Goal: Communication & Community: Participate in discussion

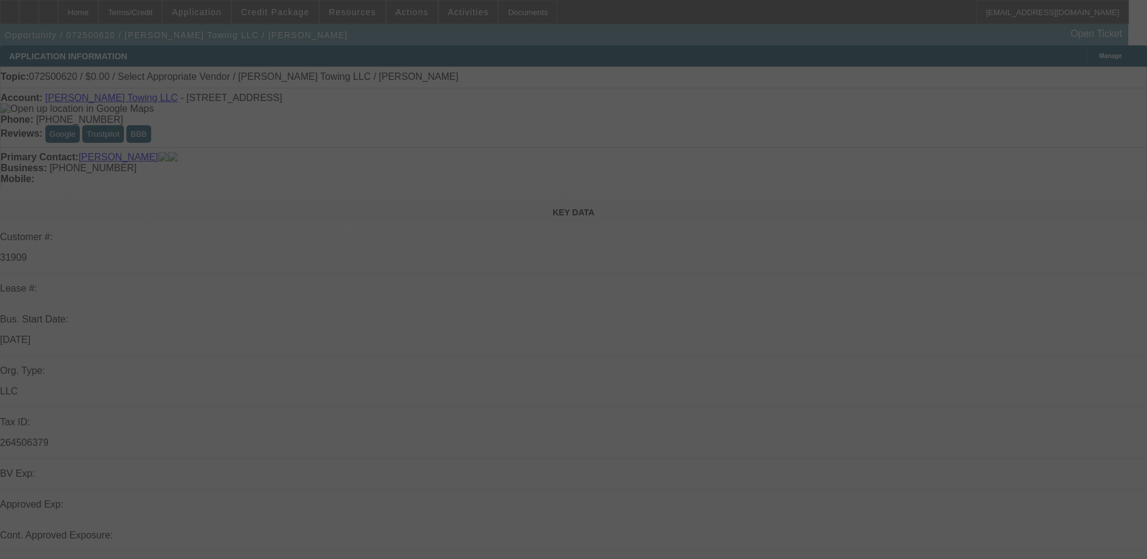
select select "0"
select select "2"
select select "0.1"
select select "4"
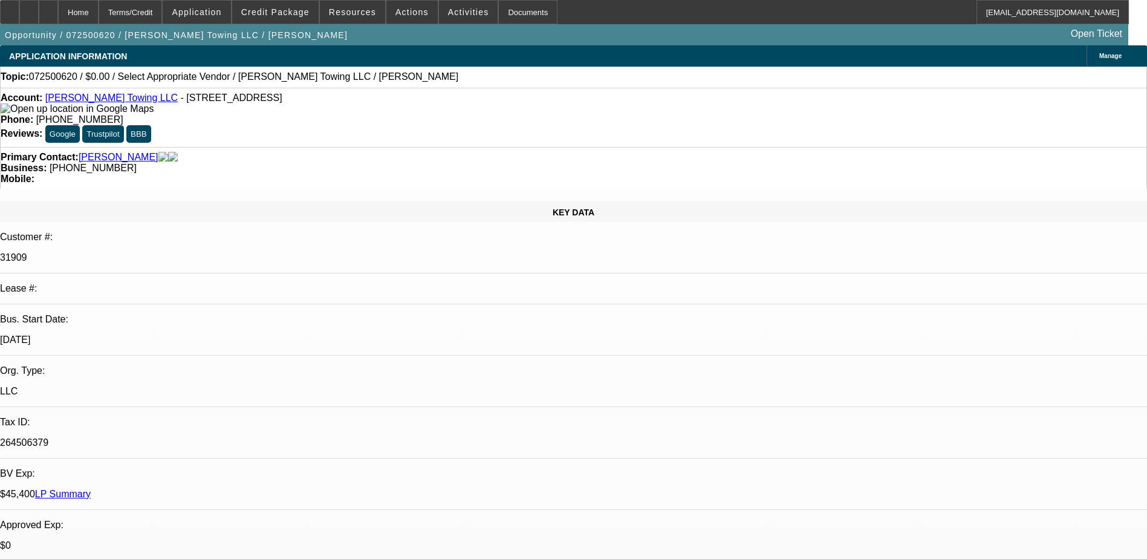
click at [94, 100] on link "Rameez Towing LLC" at bounding box center [111, 98] width 132 height 10
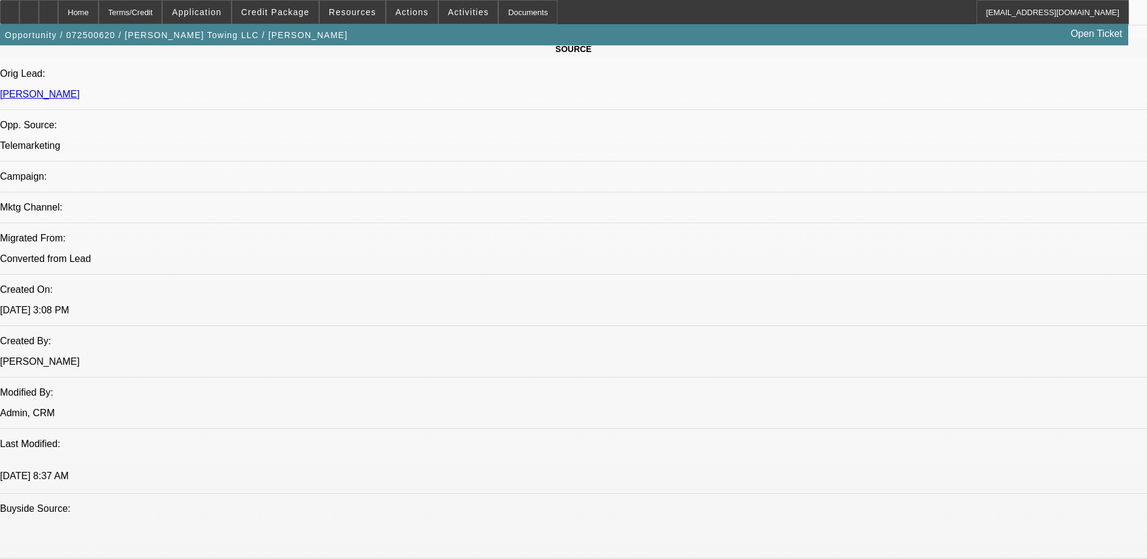
scroll to position [786, 0]
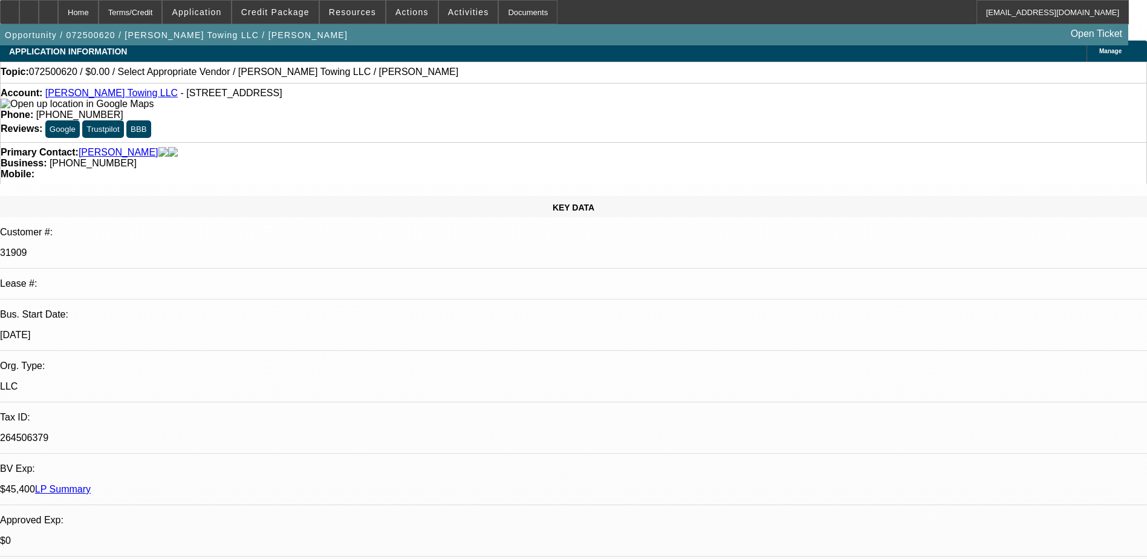
scroll to position [0, 0]
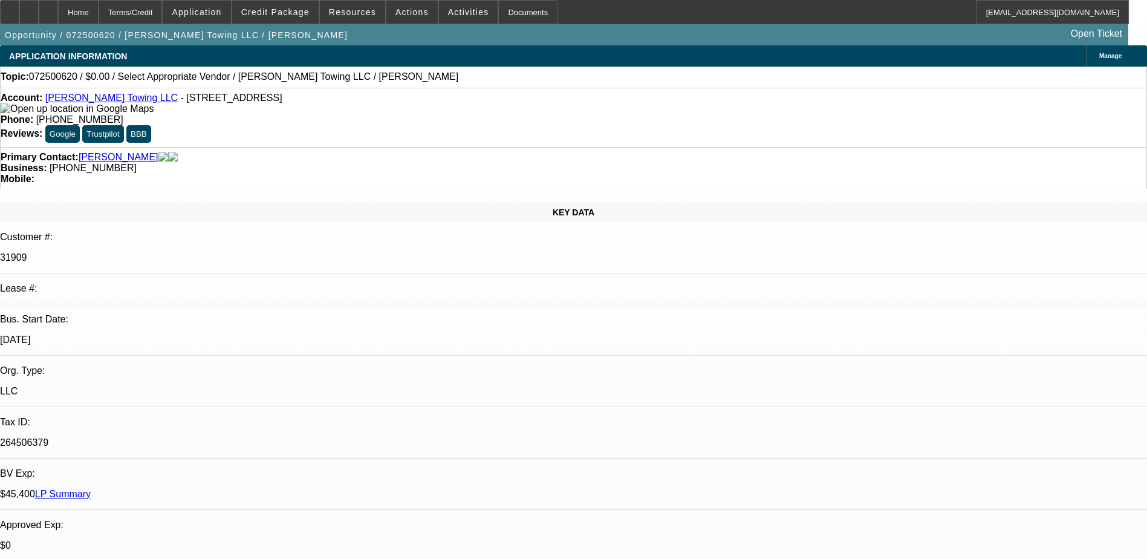
drag, startPoint x: 474, startPoint y: 103, endPoint x: 425, endPoint y: 105, distance: 49.0
click at [425, 114] on div "Phone: (571) 217-1158" at bounding box center [574, 119] width 1146 height 11
copy span "571) 217-1158"
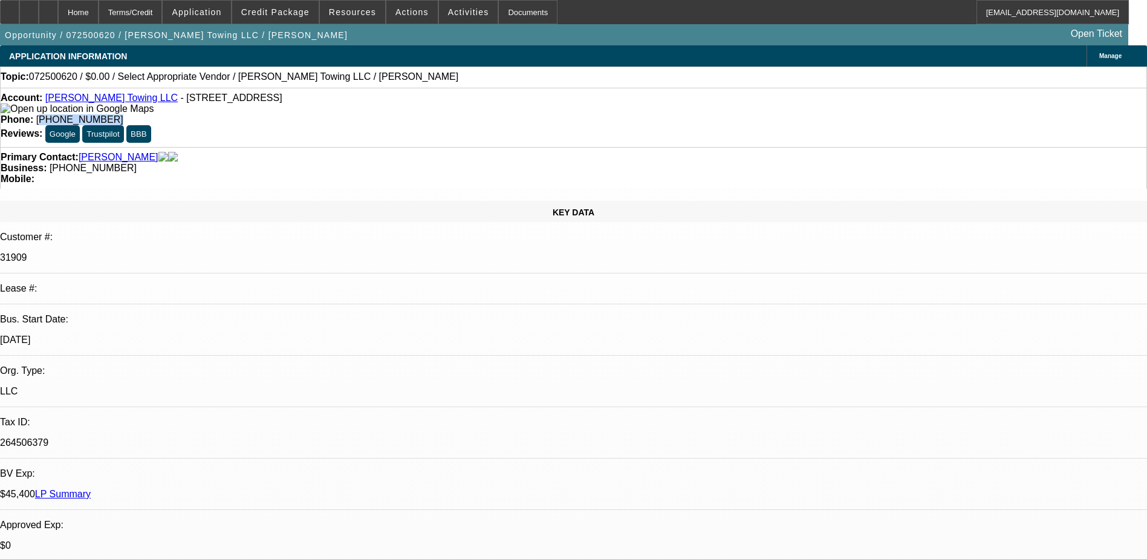
radio input "true"
type textarea "VM full, se"
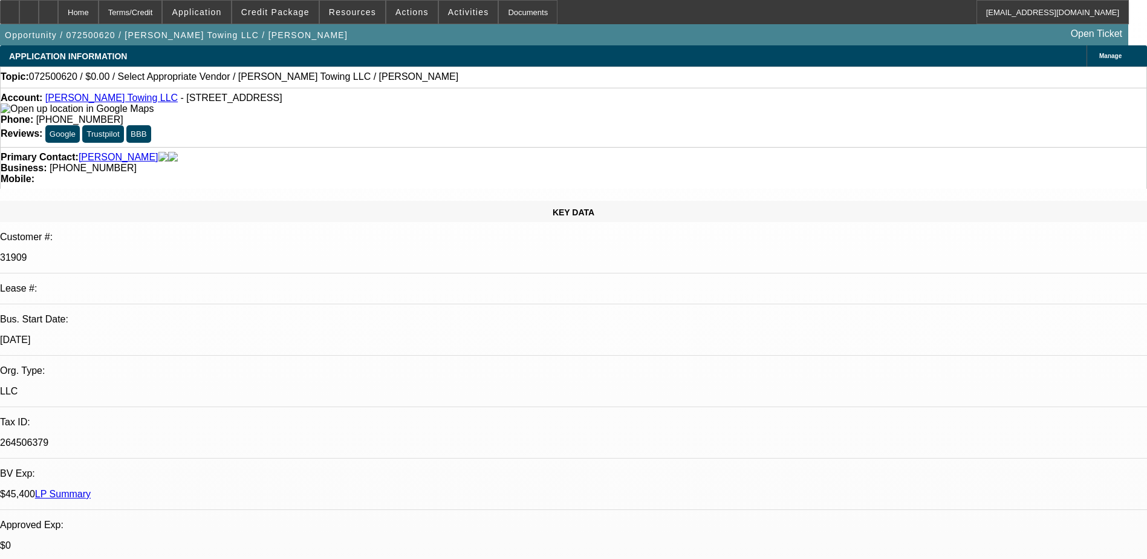
radio input "true"
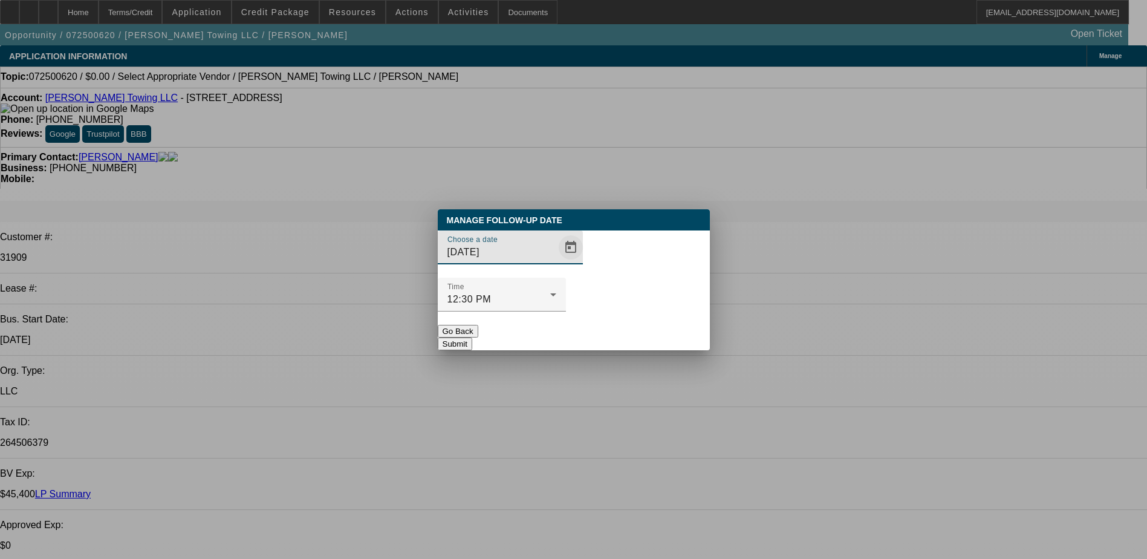
click at [556, 262] on span "Open calendar" at bounding box center [570, 247] width 29 height 29
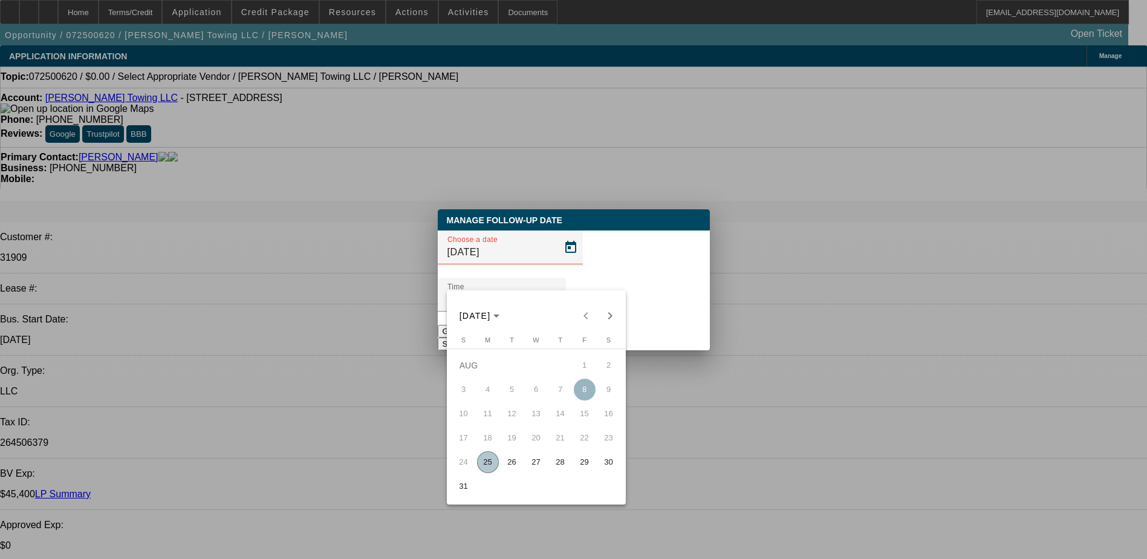
click at [546, 269] on div at bounding box center [573, 279] width 1147 height 559
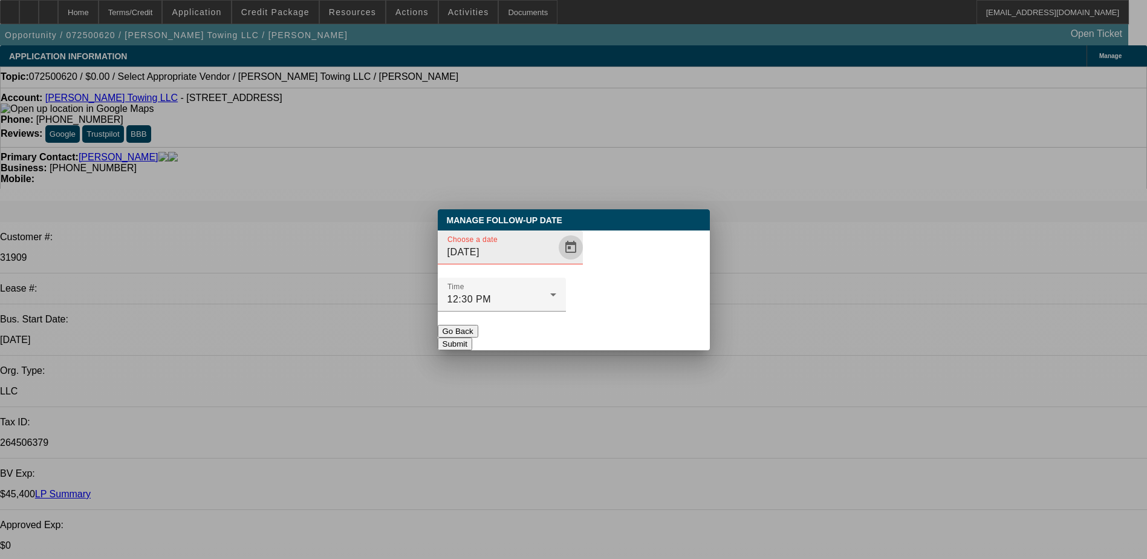
click at [556, 262] on span "Open calendar" at bounding box center [570, 247] width 29 height 29
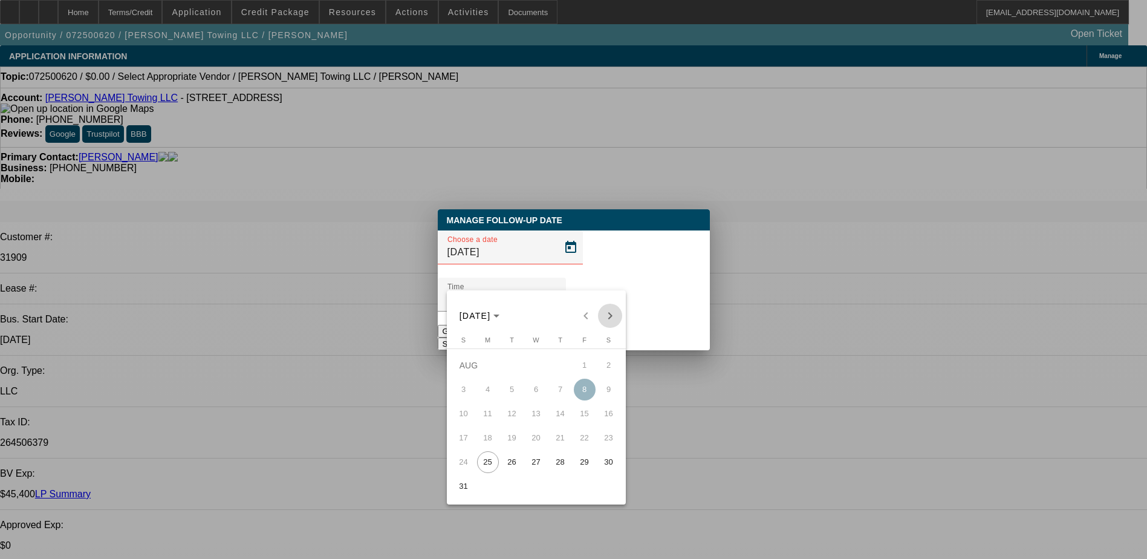
click at [604, 315] on span "Next month" at bounding box center [610, 316] width 24 height 24
click at [488, 391] on span "1" at bounding box center [488, 390] width 22 height 22
type input "9/1/2025"
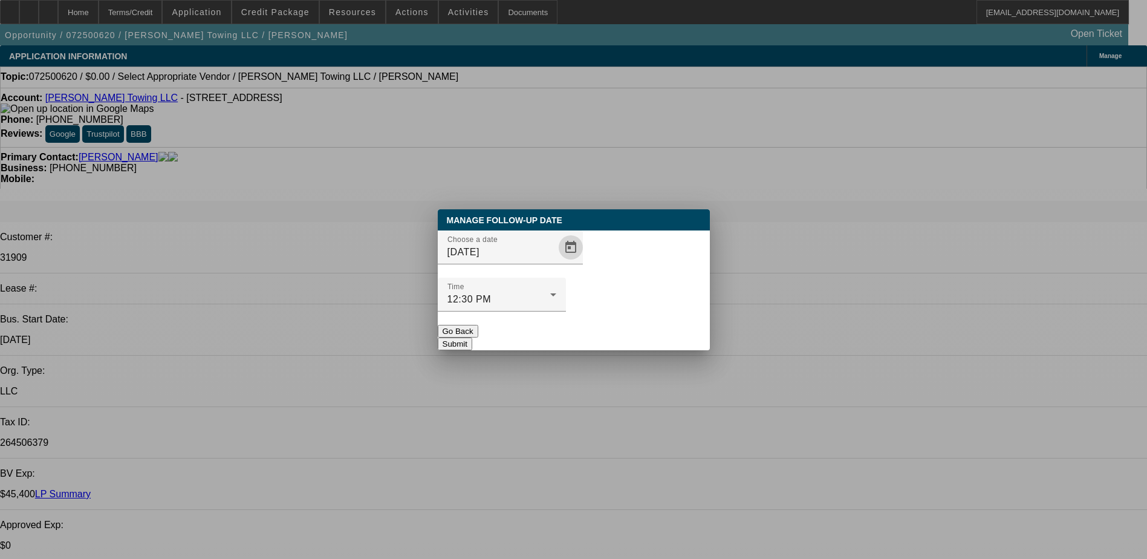
click at [472, 338] on button "Submit" at bounding box center [455, 344] width 34 height 13
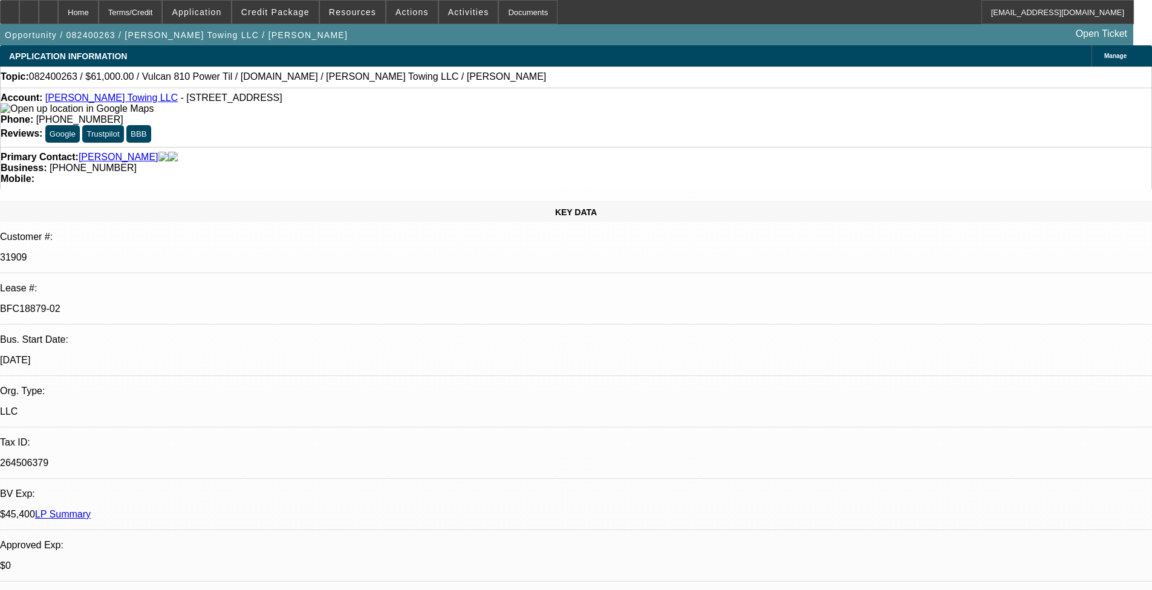
select select "0"
select select "2"
select select "0"
select select "2"
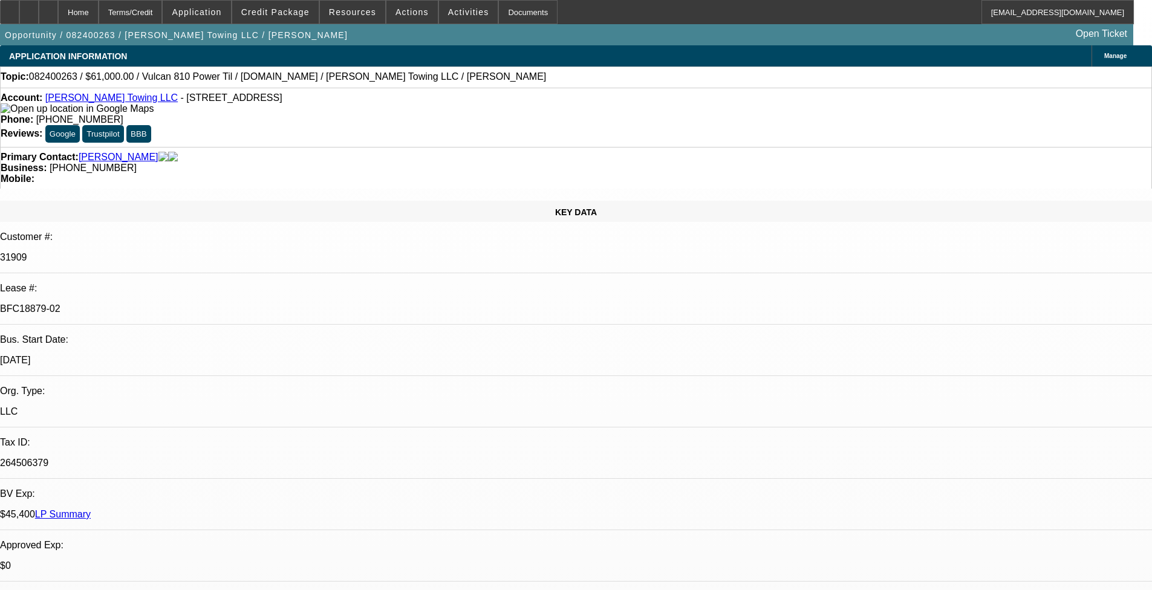
select select "0"
select select "1"
select select "2"
select select "6"
select select "1"
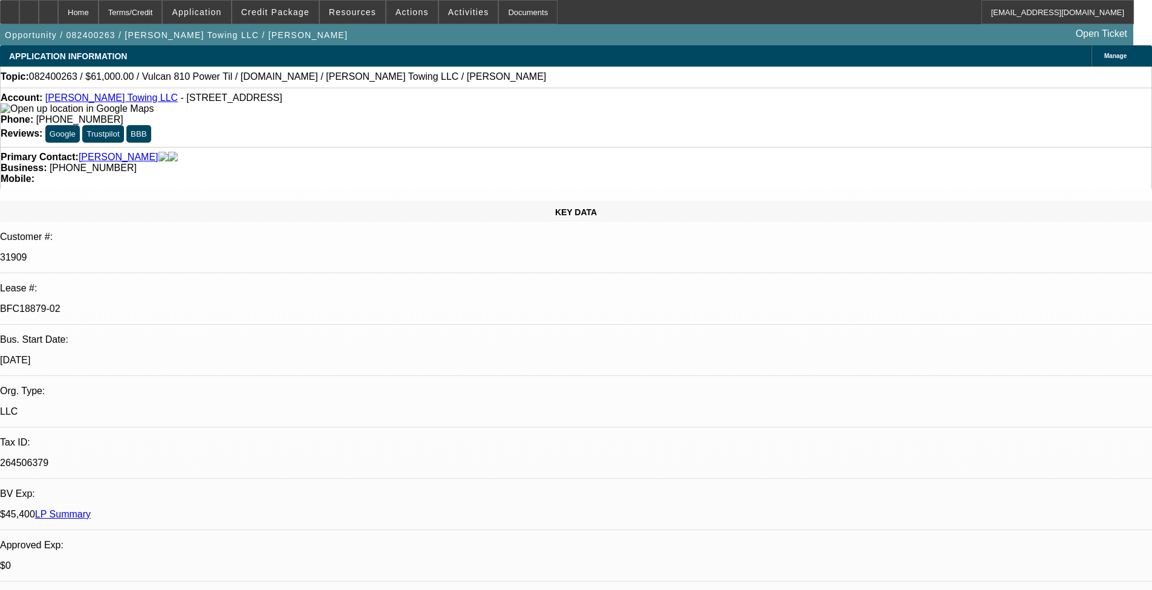
select select "2"
select select "6"
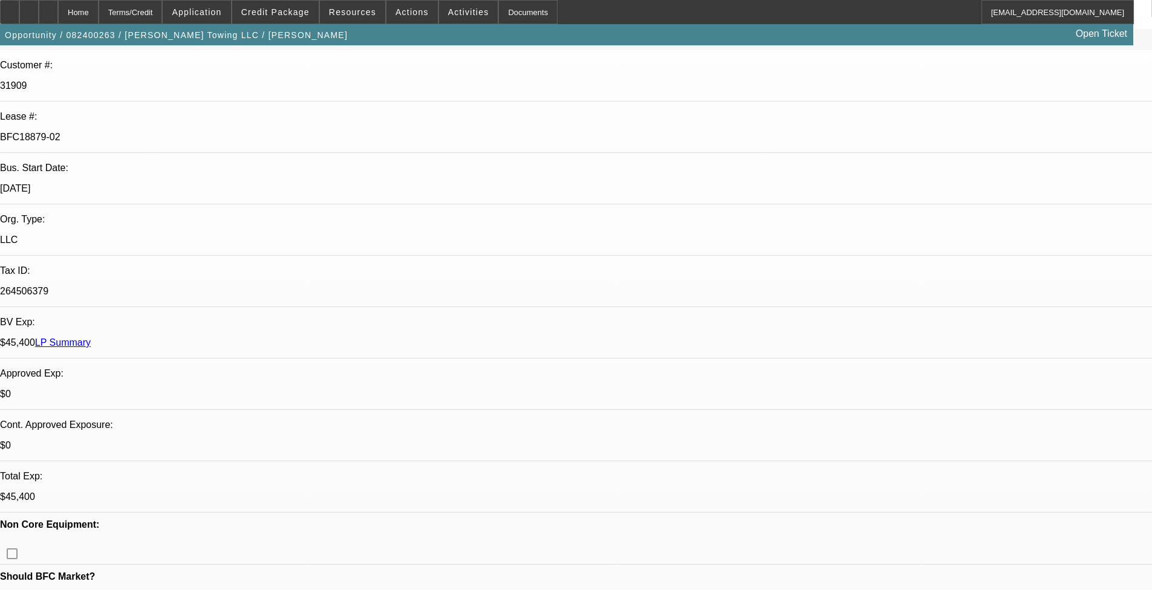
scroll to position [181, 0]
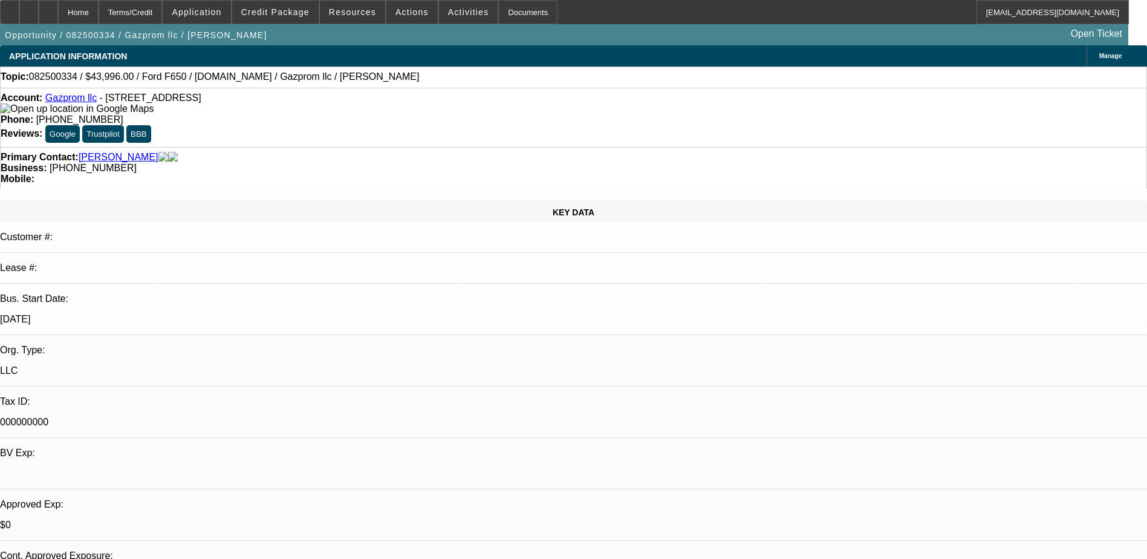
select select "0"
select select "0.1"
select select "0.2"
select select "0"
select select "0.1"
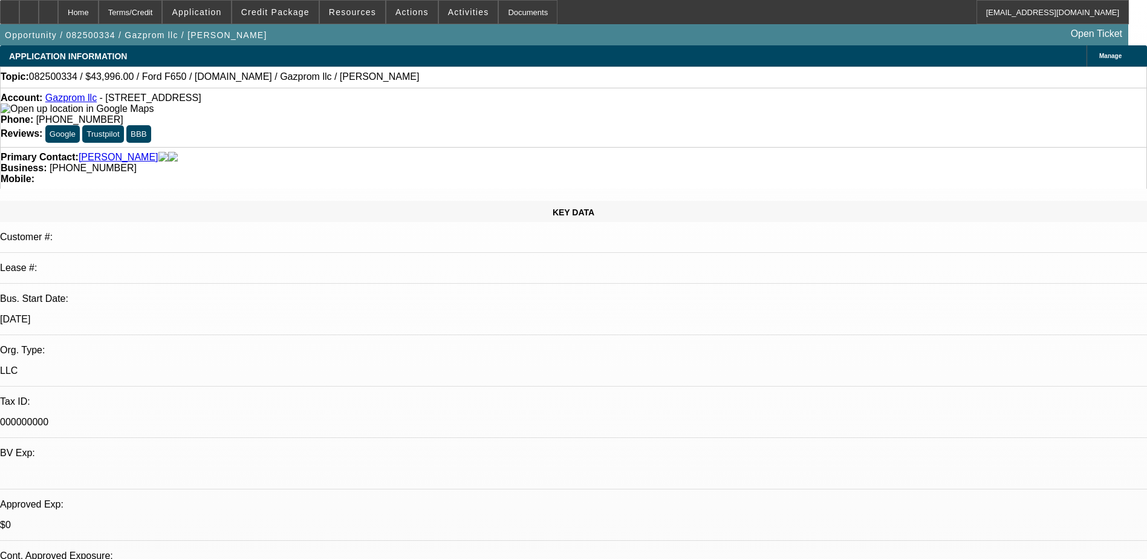
select select "1"
select select "2"
select select "4"
select select "1"
select select "2"
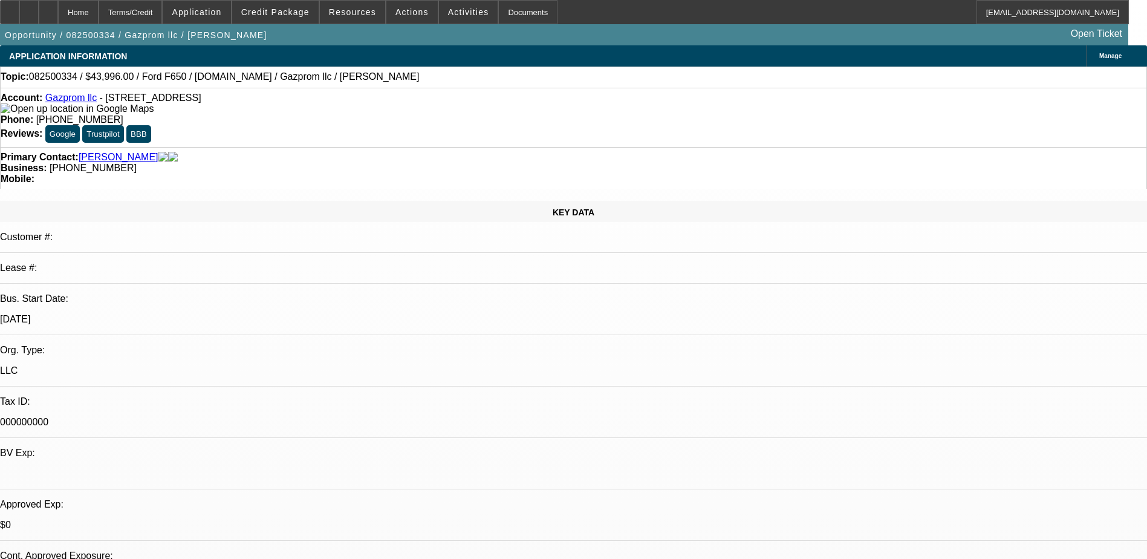
select select "4"
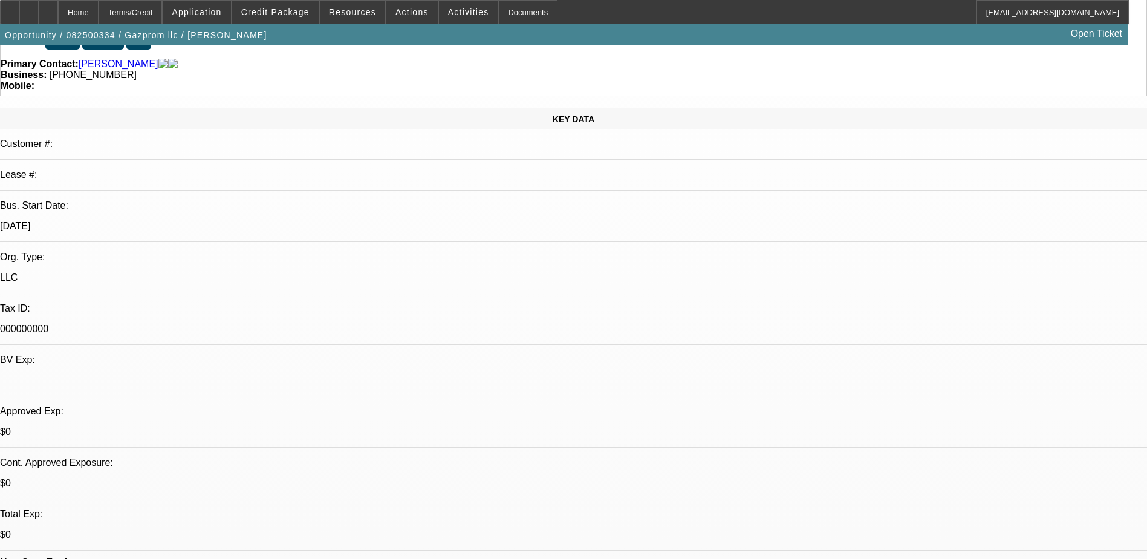
scroll to position [60, 0]
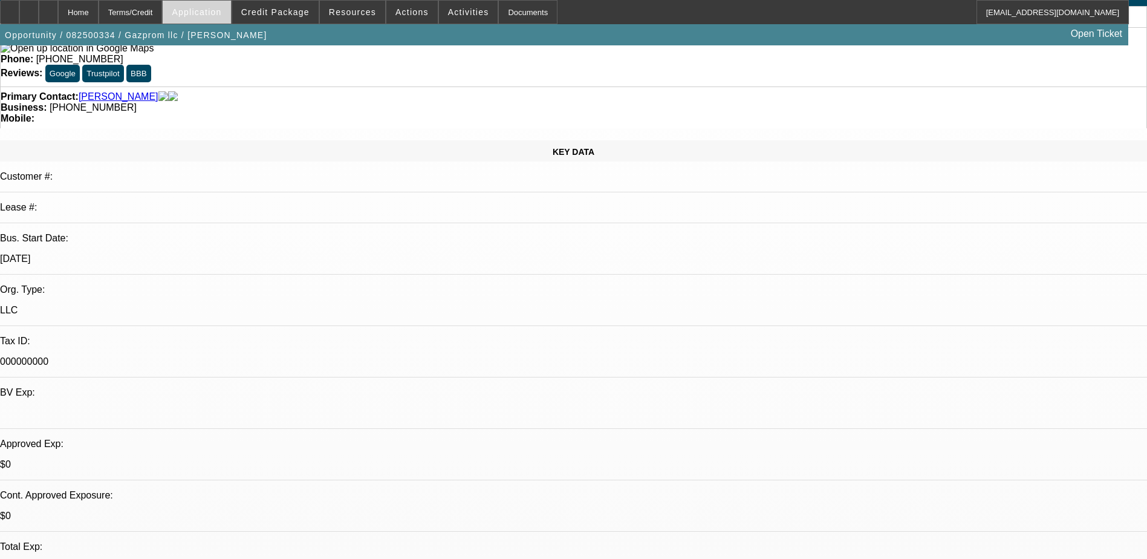
click at [230, 19] on span at bounding box center [197, 12] width 68 height 29
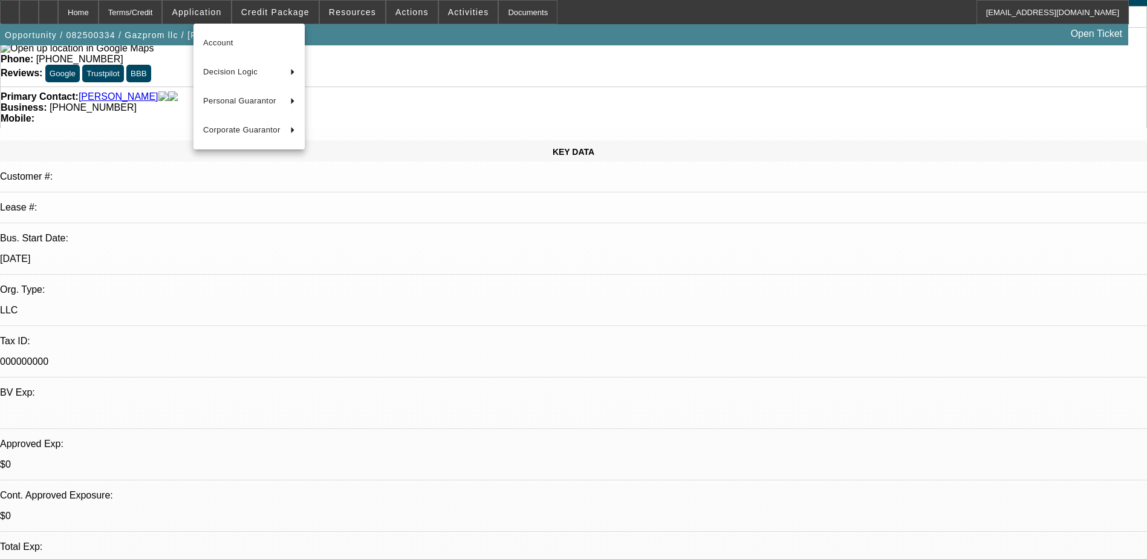
click at [316, 11] on div at bounding box center [573, 279] width 1147 height 559
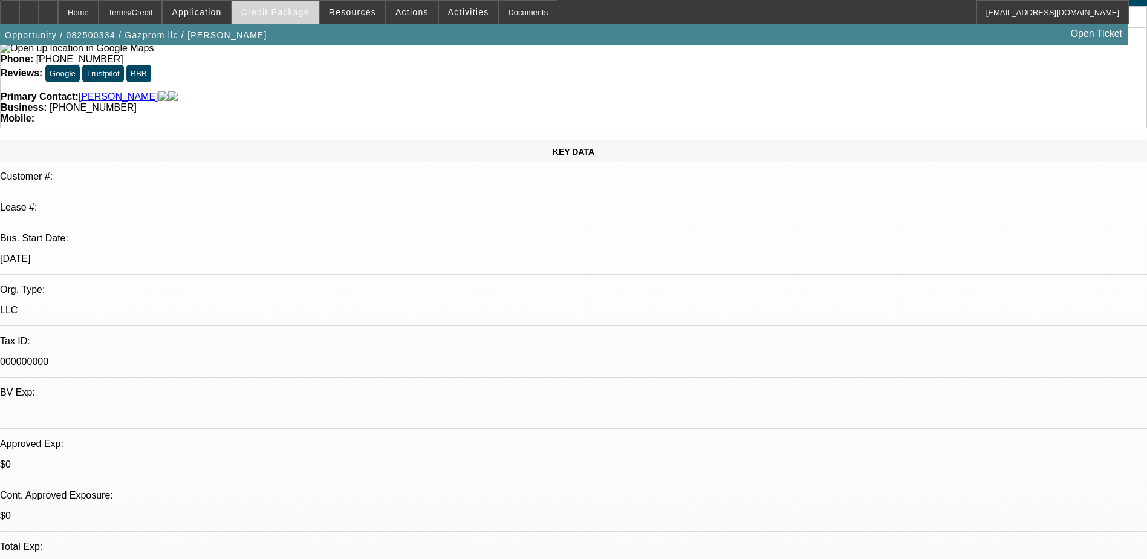
click at [307, 11] on span "Credit Package" at bounding box center [275, 12] width 68 height 10
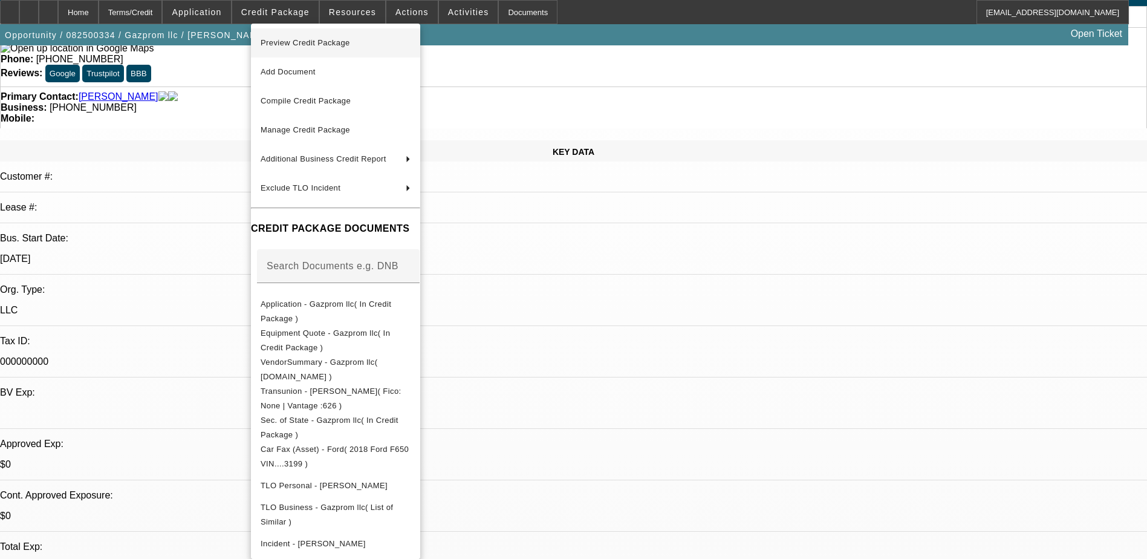
click at [347, 44] on span "Preview Credit Package" at bounding box center [306, 42] width 90 height 9
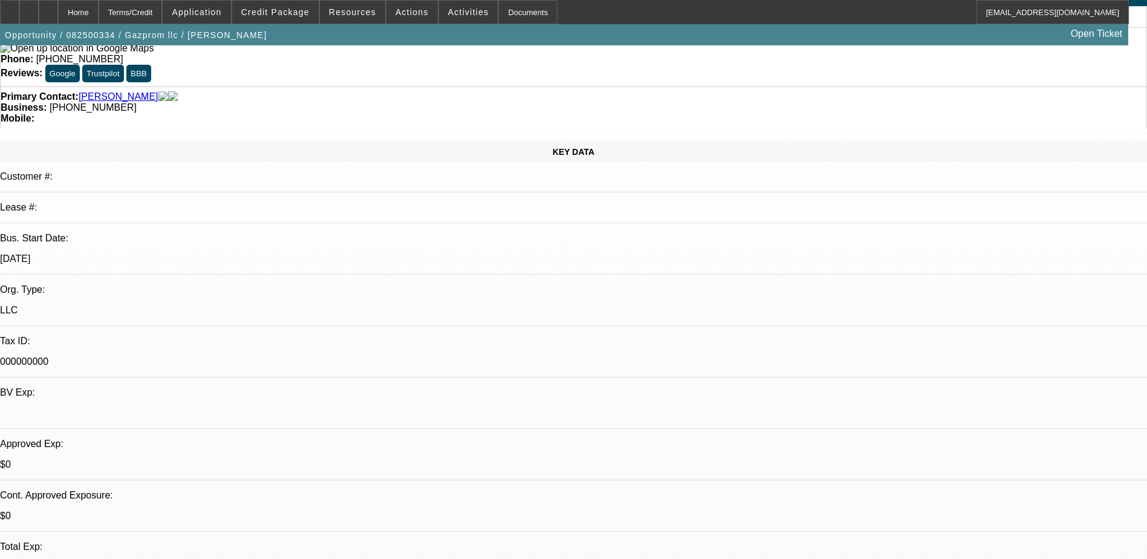
drag, startPoint x: 644, startPoint y: 320, endPoint x: 682, endPoint y: 313, distance: 38.1
radio input "true"
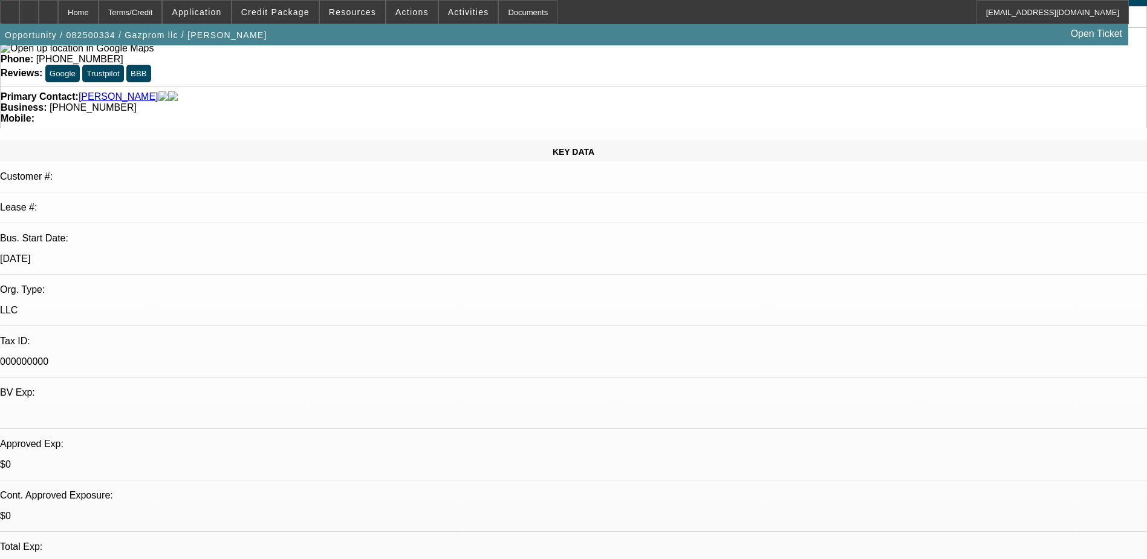
type textarea "se"
radio input "true"
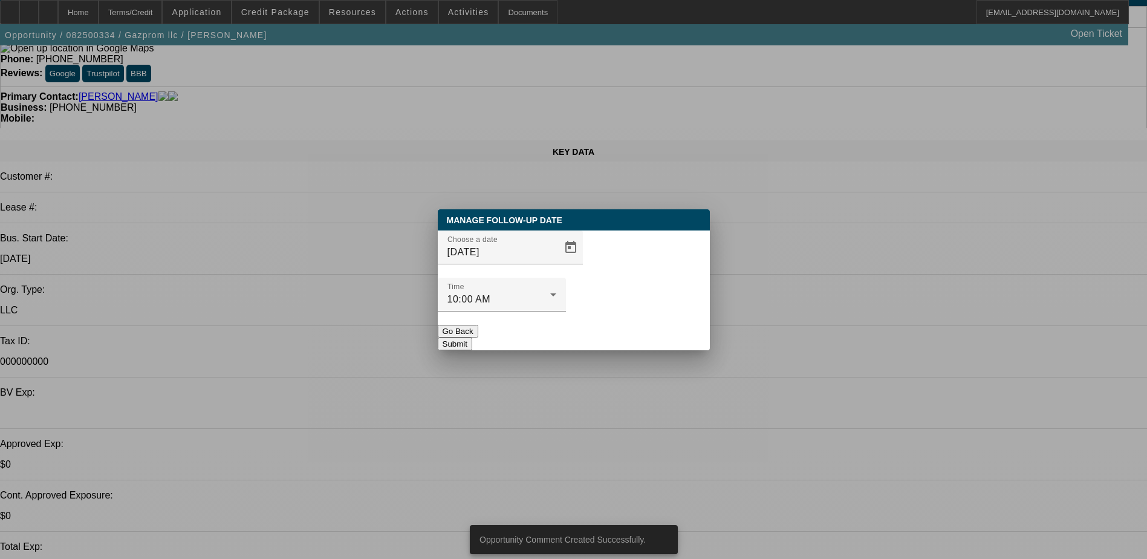
scroll to position [0, 0]
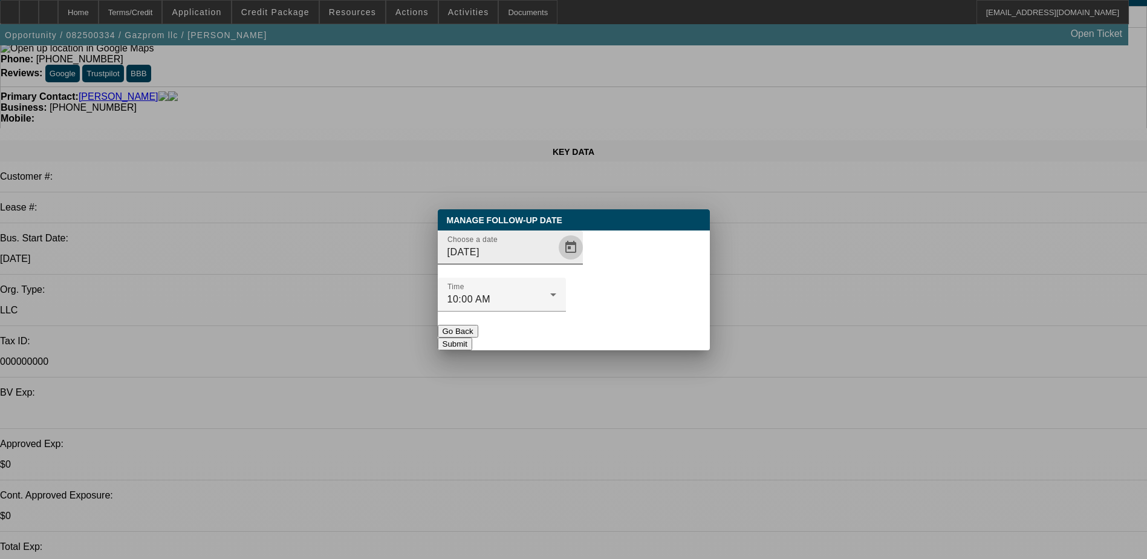
click at [556, 262] on span "Open calendar" at bounding box center [570, 247] width 29 height 29
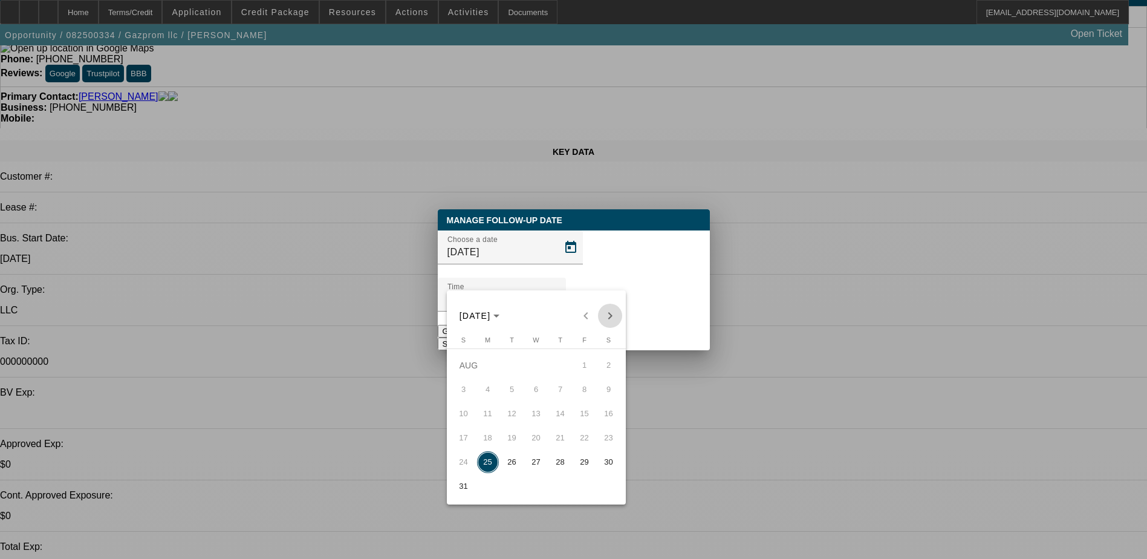
click at [605, 319] on span "Next month" at bounding box center [610, 316] width 24 height 24
click at [492, 389] on span "1" at bounding box center [488, 390] width 22 height 22
type input "9/1/2025"
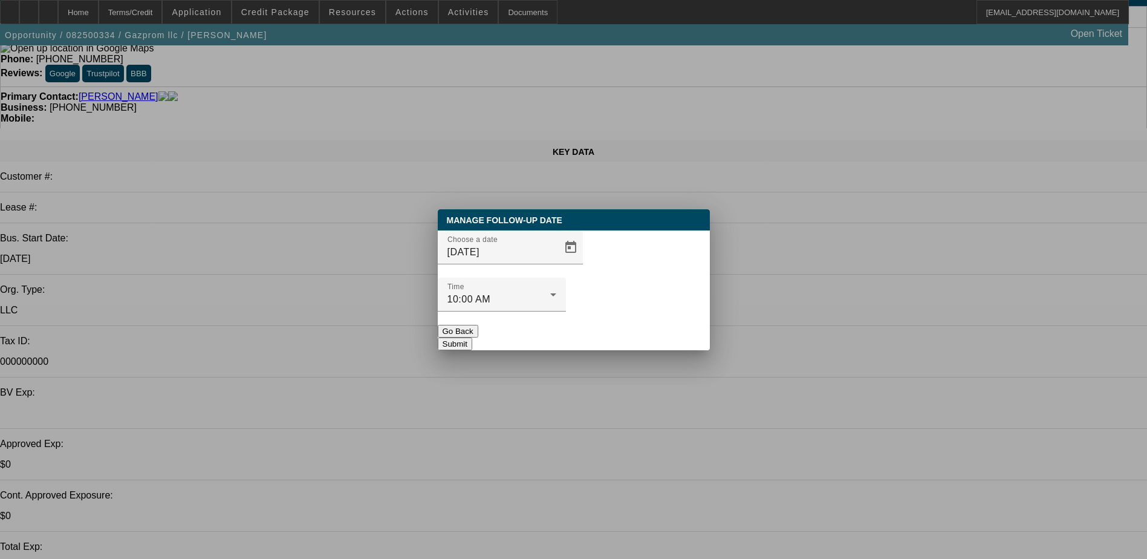
click at [472, 338] on button "Submit" at bounding box center [455, 344] width 34 height 13
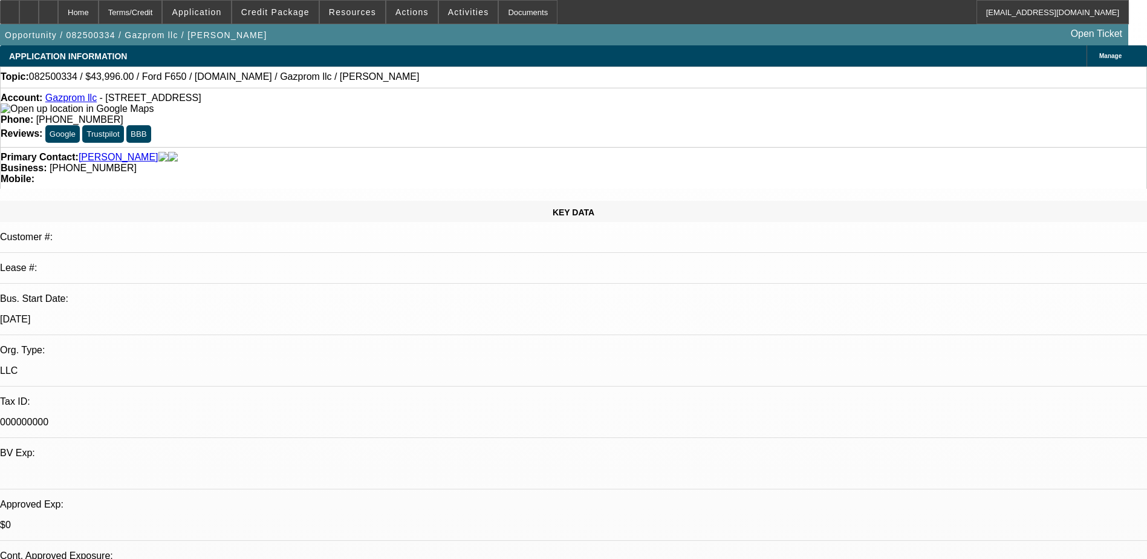
scroll to position [60, 0]
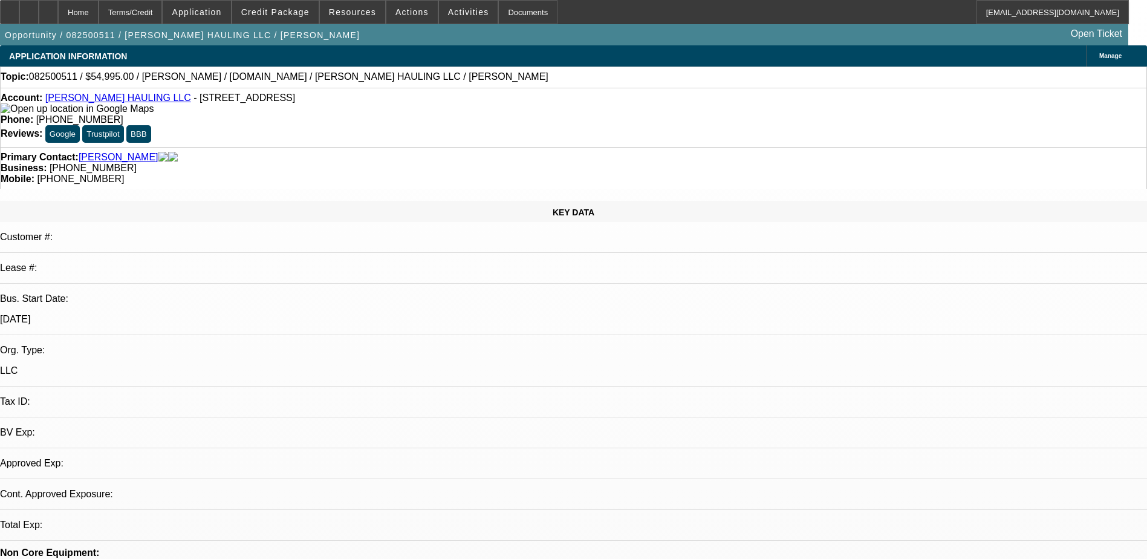
select select "0"
select select "2"
select select "0.1"
select select "1"
select select "2"
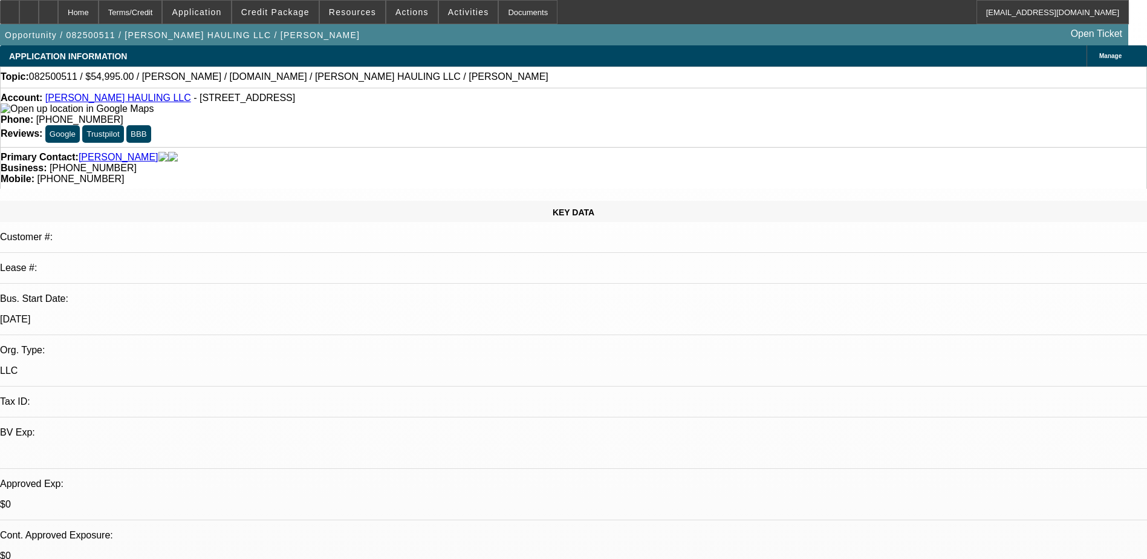
select select "4"
click at [113, 103] on link "STALLINGS HAULING LLC" at bounding box center [118, 98] width 146 height 10
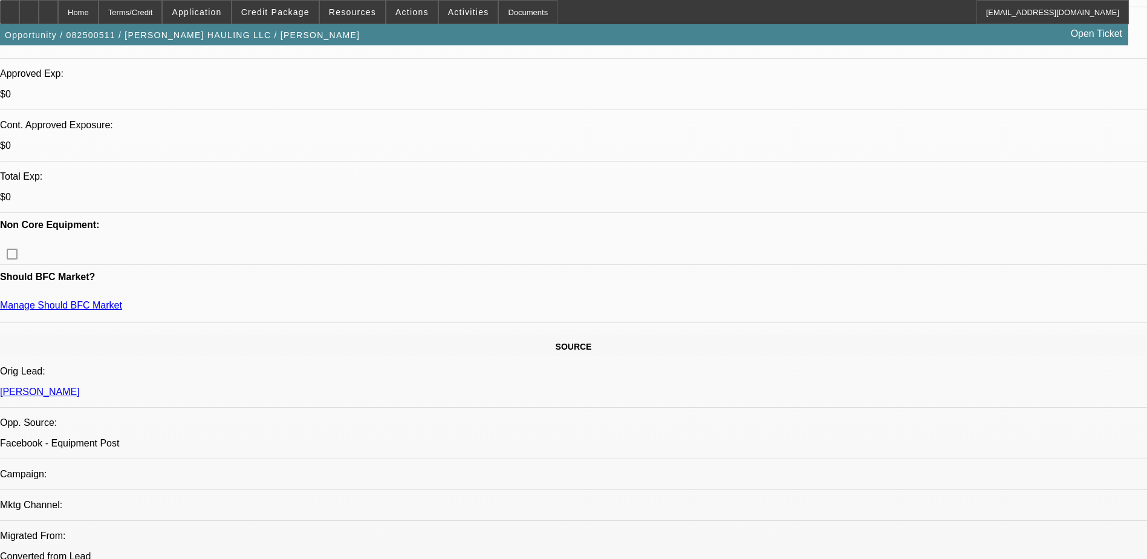
scroll to position [423, 0]
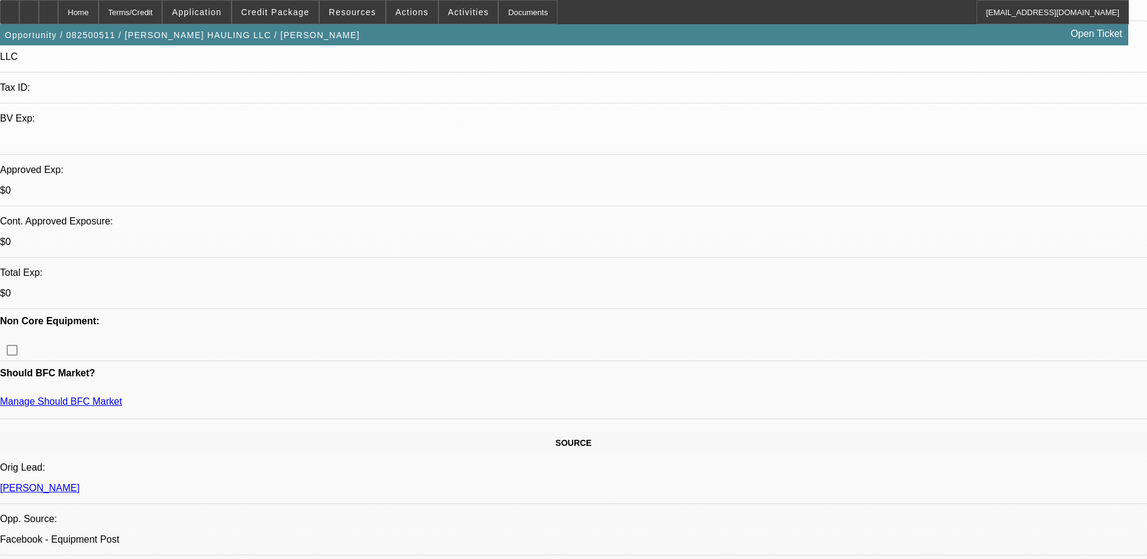
scroll to position [302, 0]
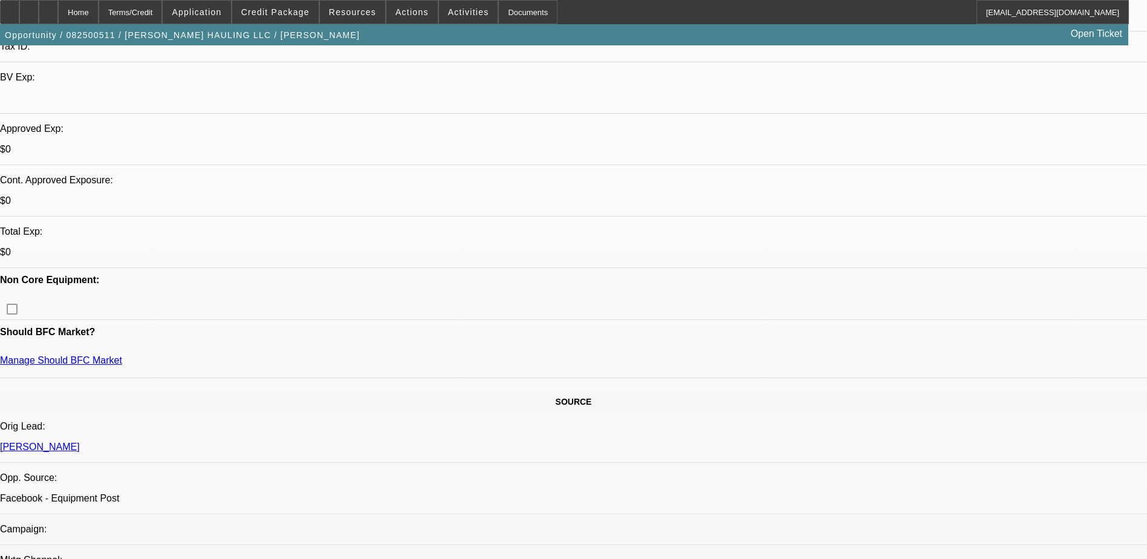
scroll to position [363, 0]
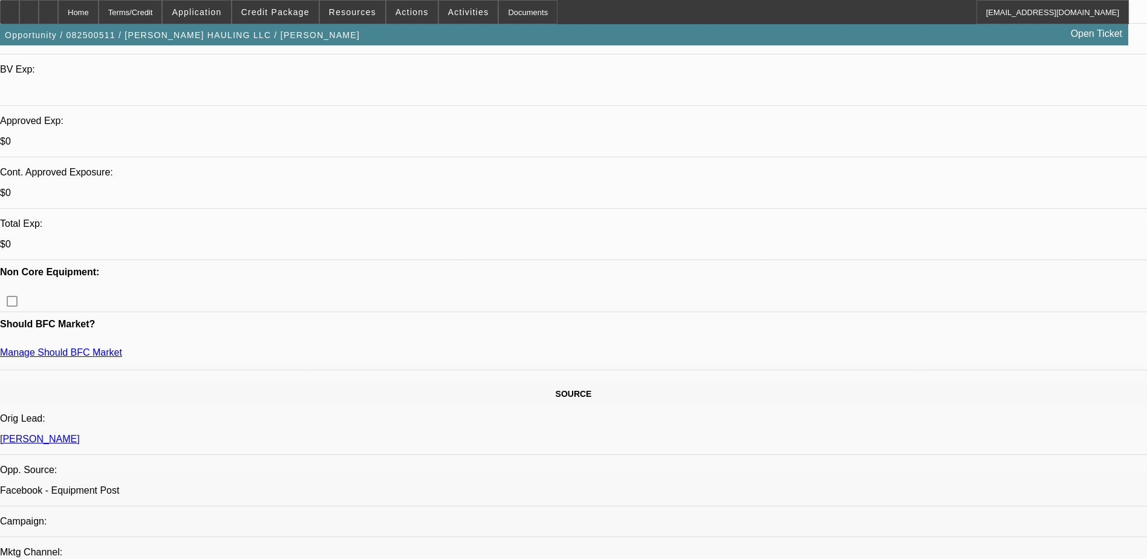
radio input "true"
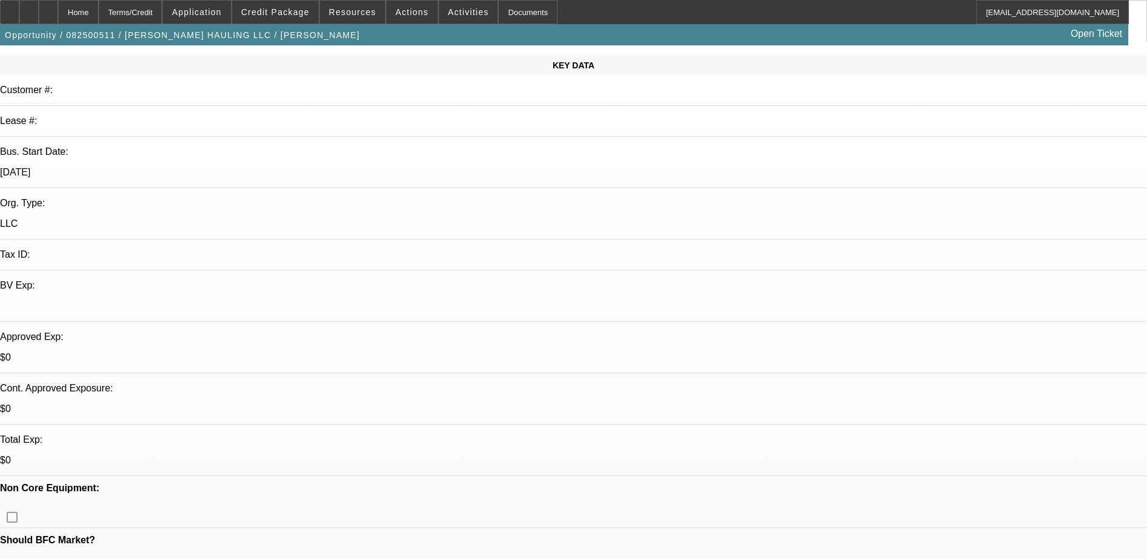
scroll to position [121, 0]
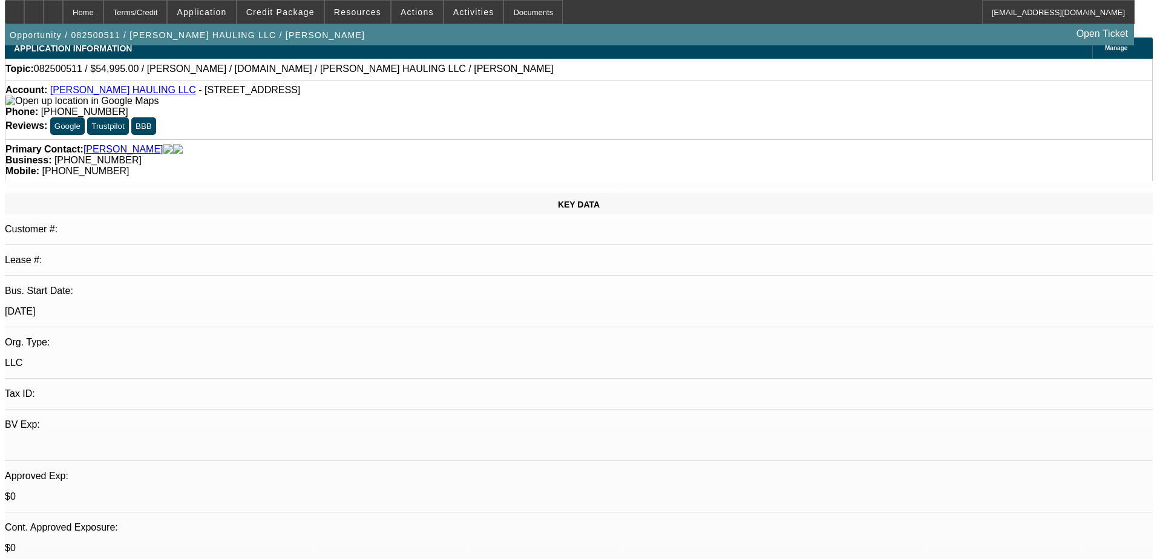
scroll to position [0, 0]
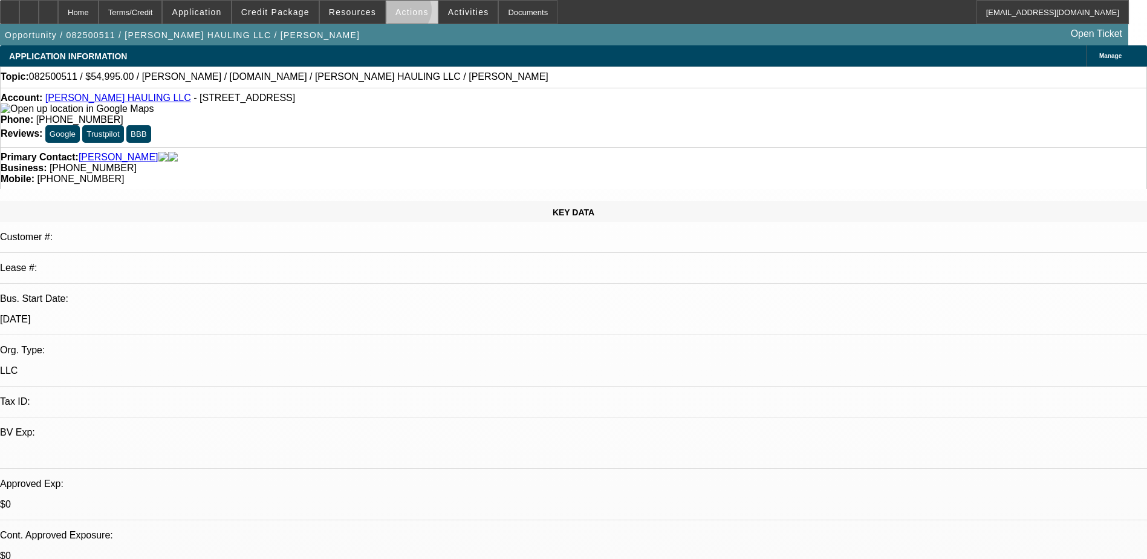
click at [399, 13] on span "Actions" at bounding box center [412, 12] width 33 height 10
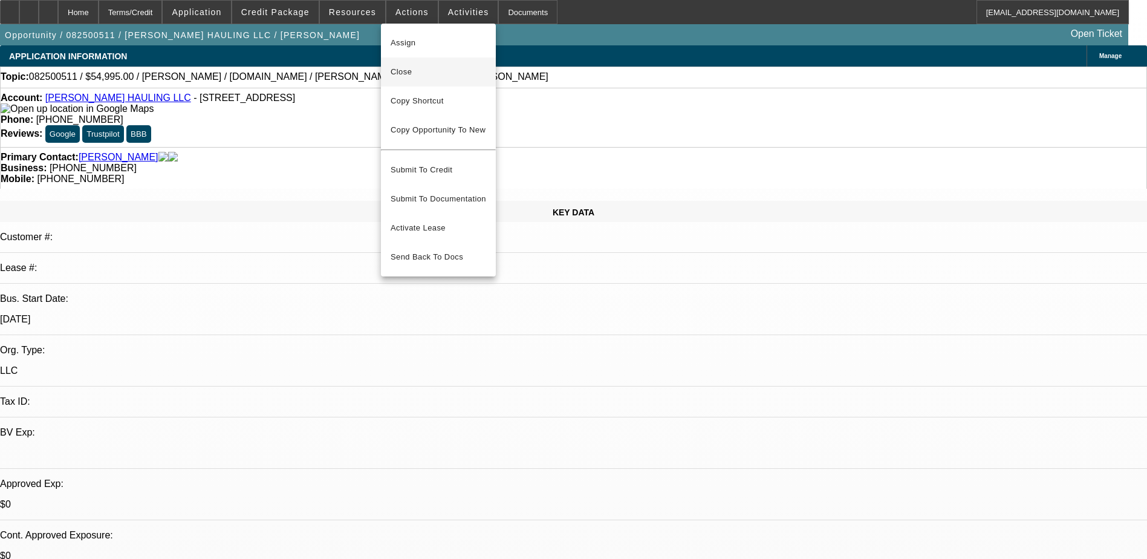
click at [421, 70] on span "Close" at bounding box center [439, 72] width 96 height 15
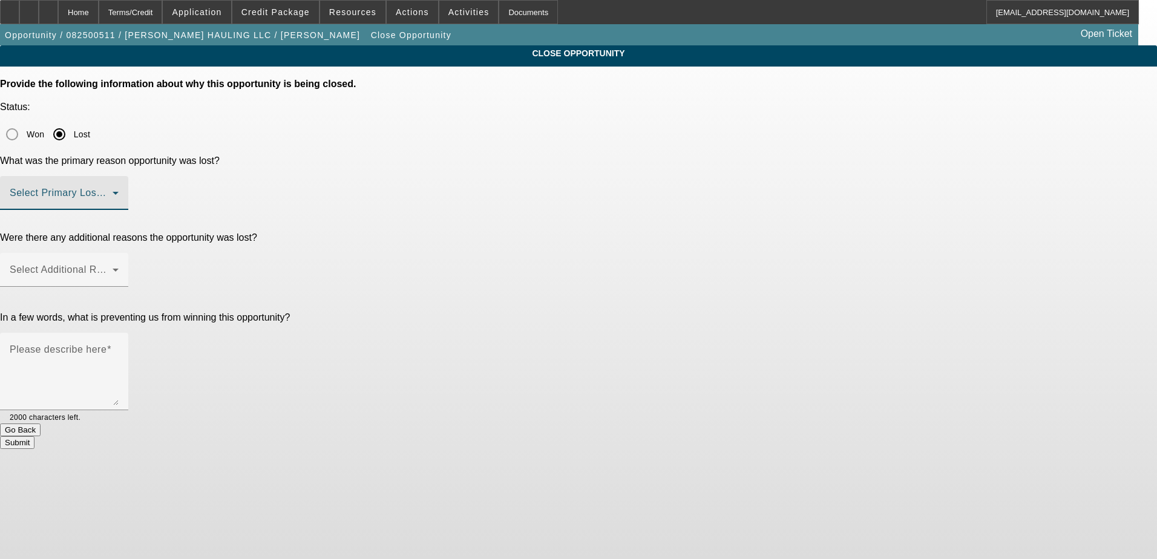
click at [113, 191] on span at bounding box center [61, 198] width 103 height 15
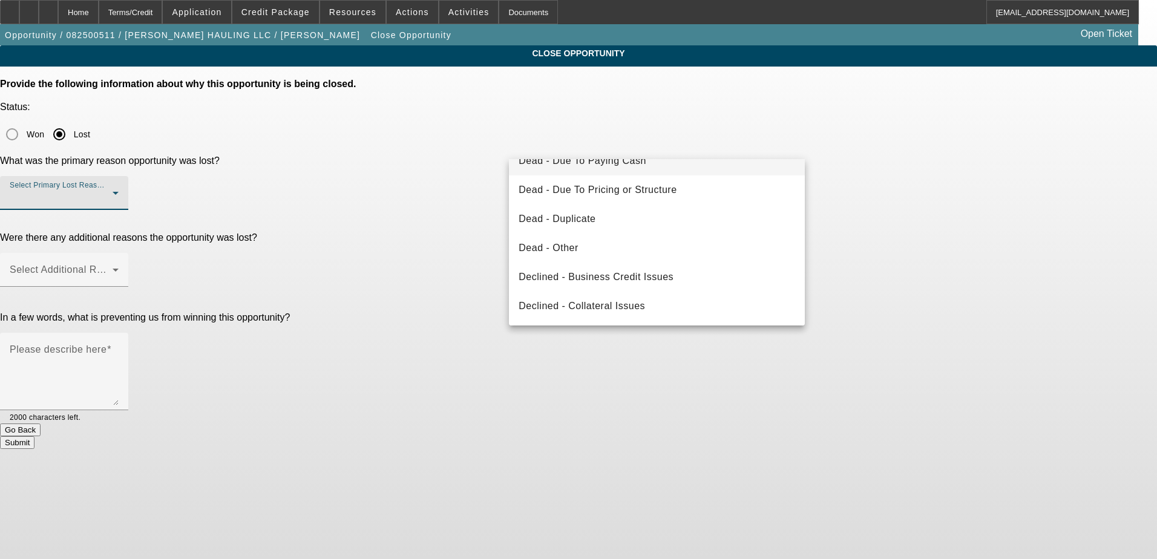
scroll to position [163, 0]
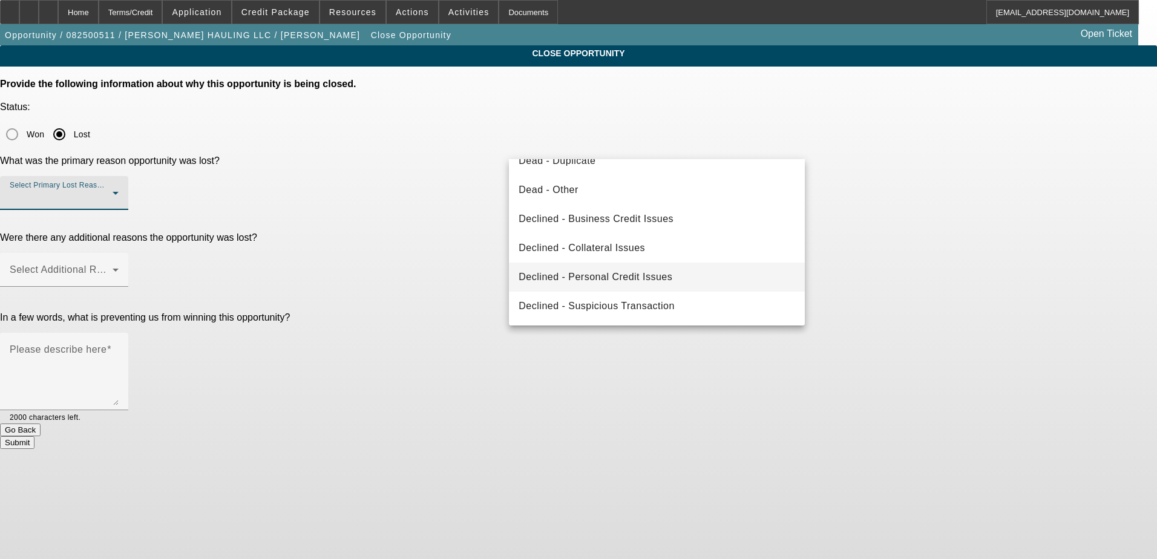
click at [633, 269] on mat-option "Declined - Personal Credit Issues" at bounding box center [657, 277] width 296 height 29
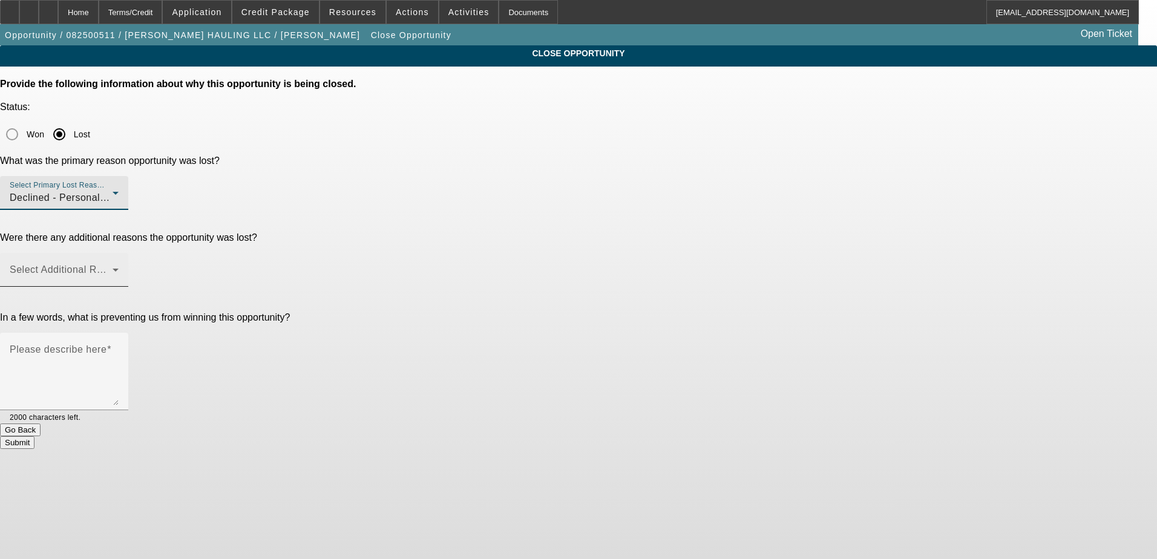
click at [113, 267] on span at bounding box center [61, 274] width 103 height 15
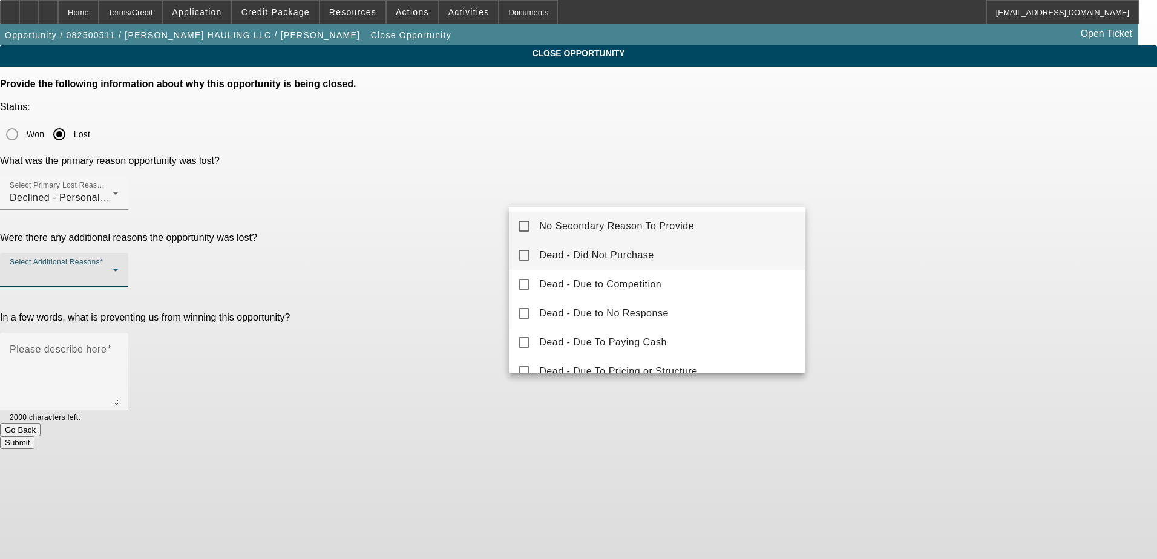
click at [653, 255] on mat-option "Dead - Did Not Purchase" at bounding box center [657, 255] width 296 height 29
click at [468, 293] on div at bounding box center [578, 279] width 1157 height 559
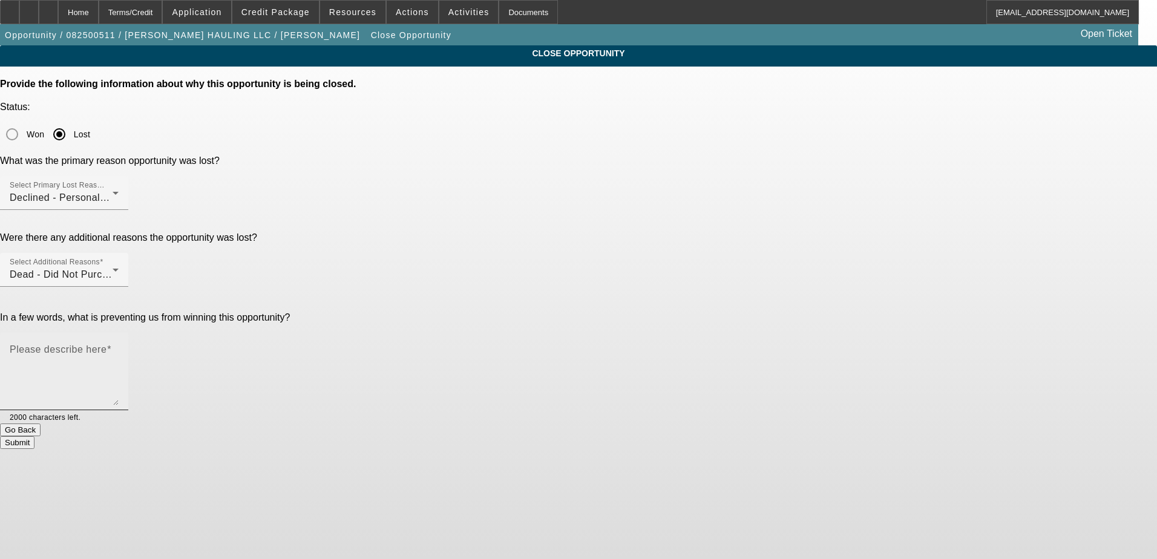
click at [119, 347] on textarea "Please describe here" at bounding box center [64, 376] width 109 height 58
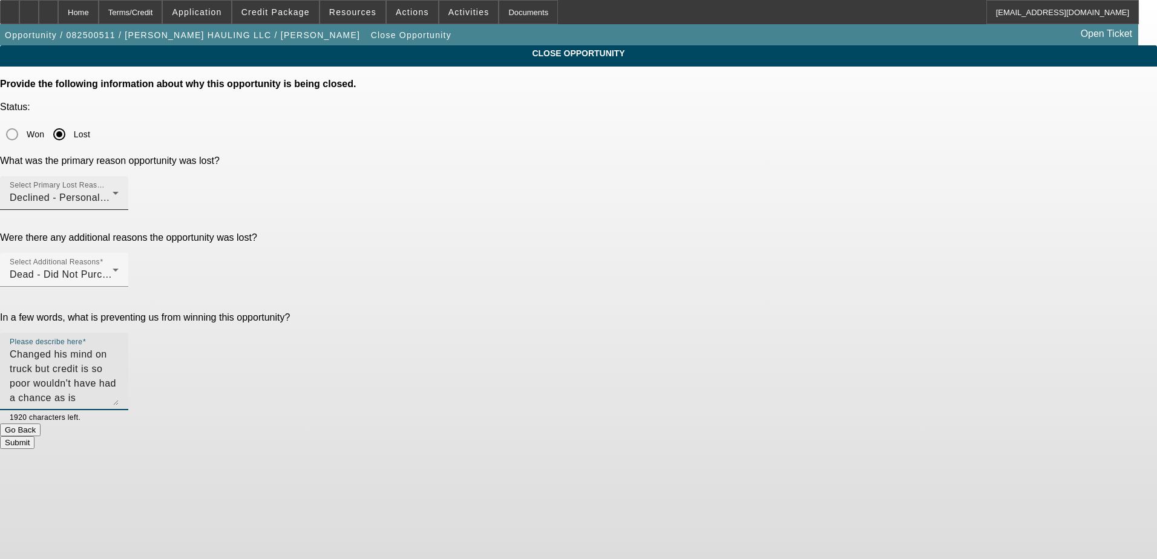
type textarea "Changed his mind on truck but credit is so poor wouldn't have had a chance as is"
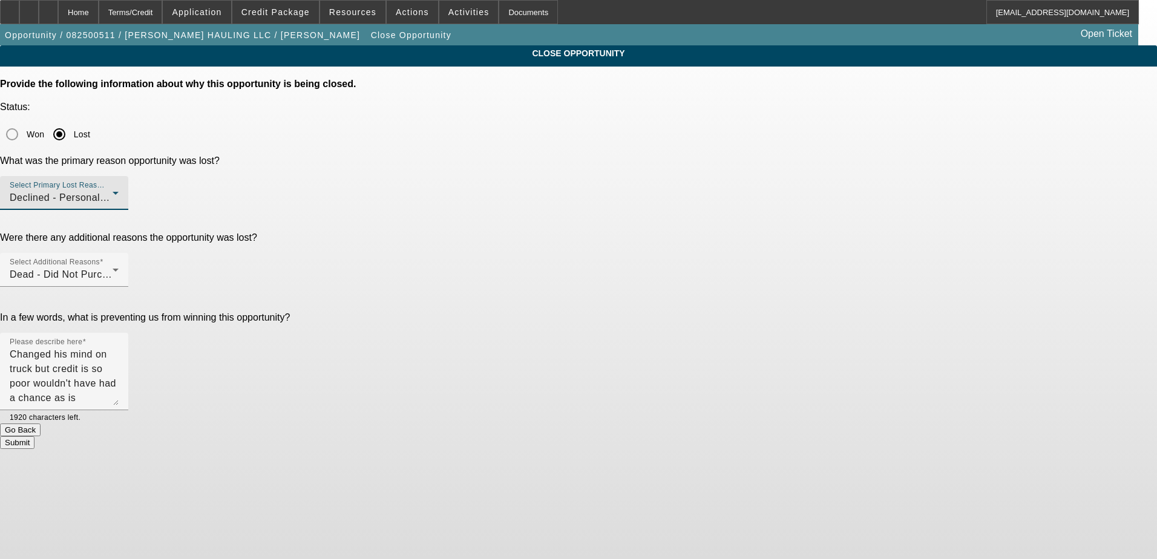
click at [113, 191] on div "Declined - Personal Credit Issues" at bounding box center [61, 198] width 103 height 15
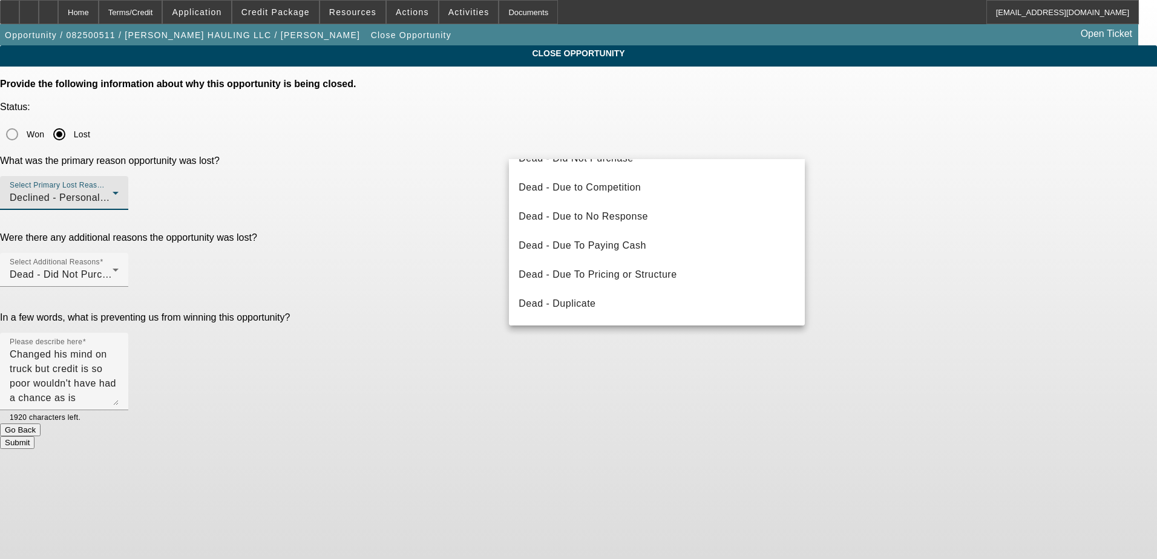
scroll to position [8, 0]
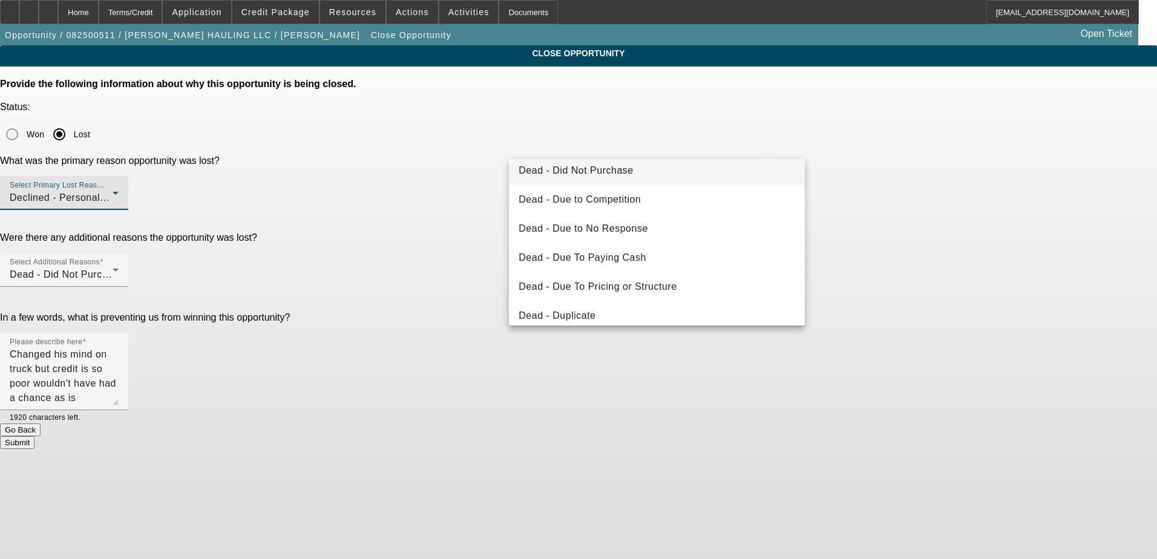
click at [605, 172] on span "Dead - Did Not Purchase" at bounding box center [575, 170] width 114 height 15
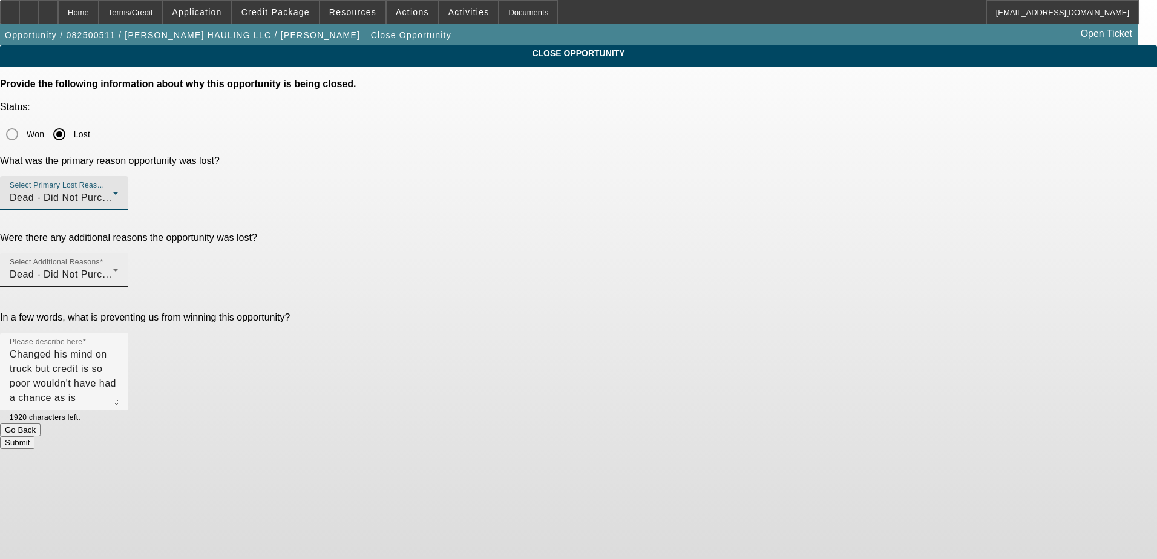
click at [124, 269] on span "Dead - Did Not Purchase" at bounding box center [67, 274] width 114 height 10
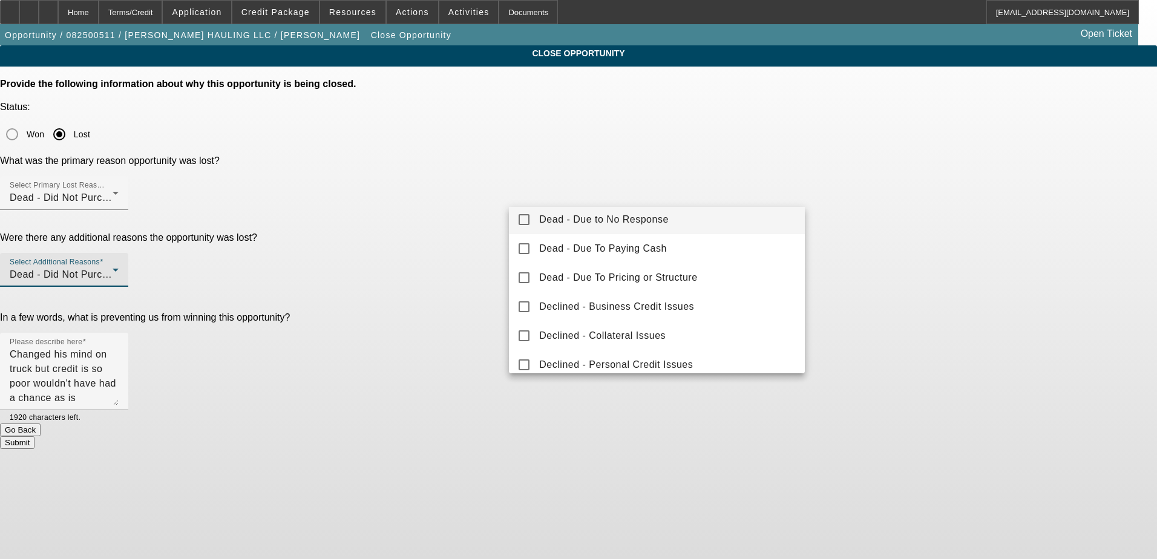
scroll to position [121, 0]
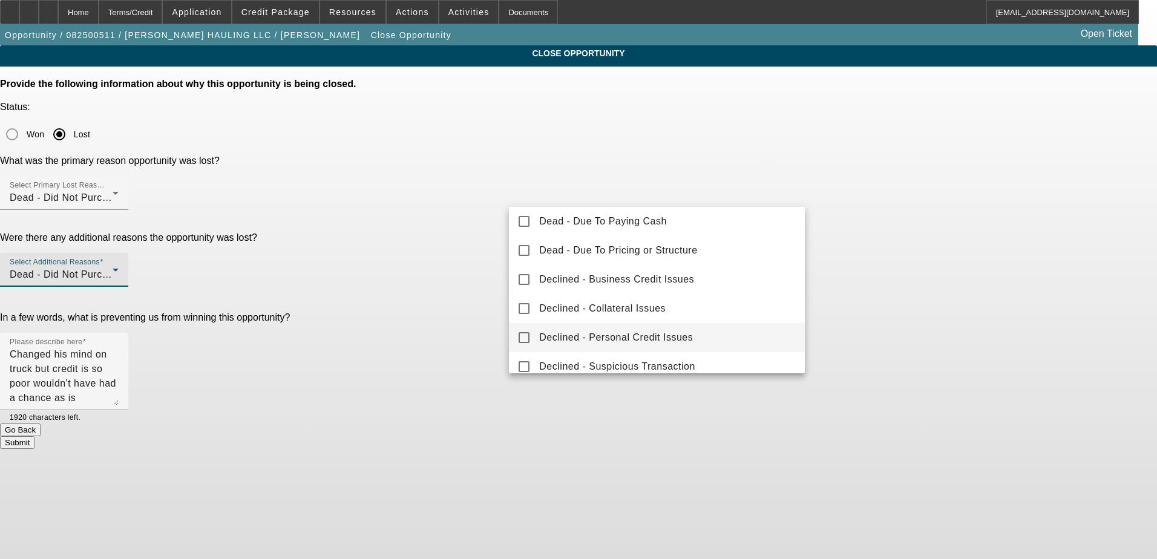
click at [634, 333] on span "Declined - Personal Credit Issues" at bounding box center [616, 337] width 154 height 15
click at [607, 192] on div at bounding box center [578, 279] width 1157 height 559
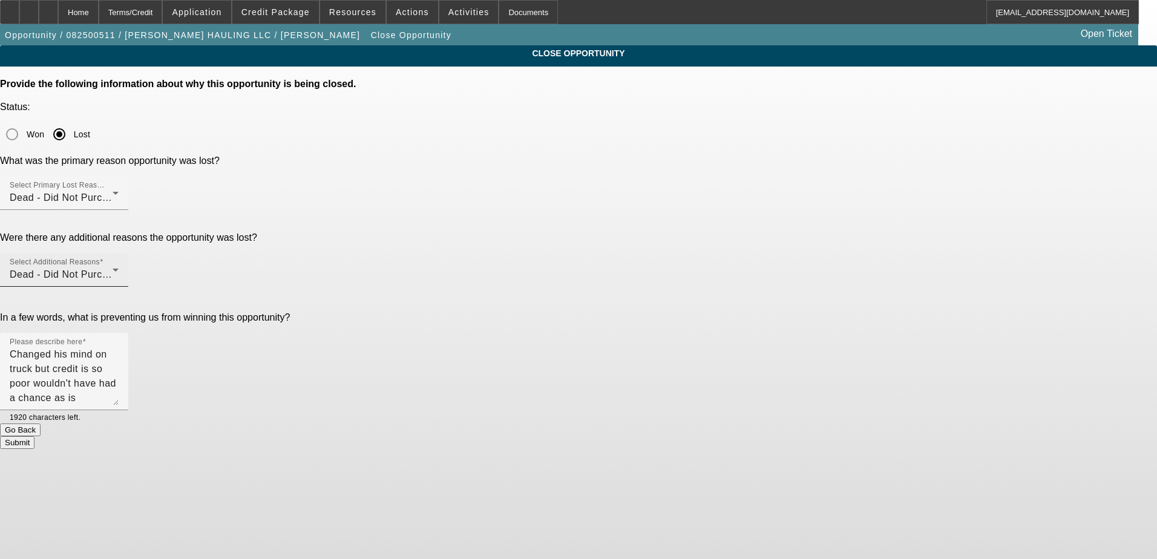
click at [284, 269] on span "Dead - Did Not Purchase, Declined - Personal Credit Issues" at bounding box center [147, 274] width 274 height 10
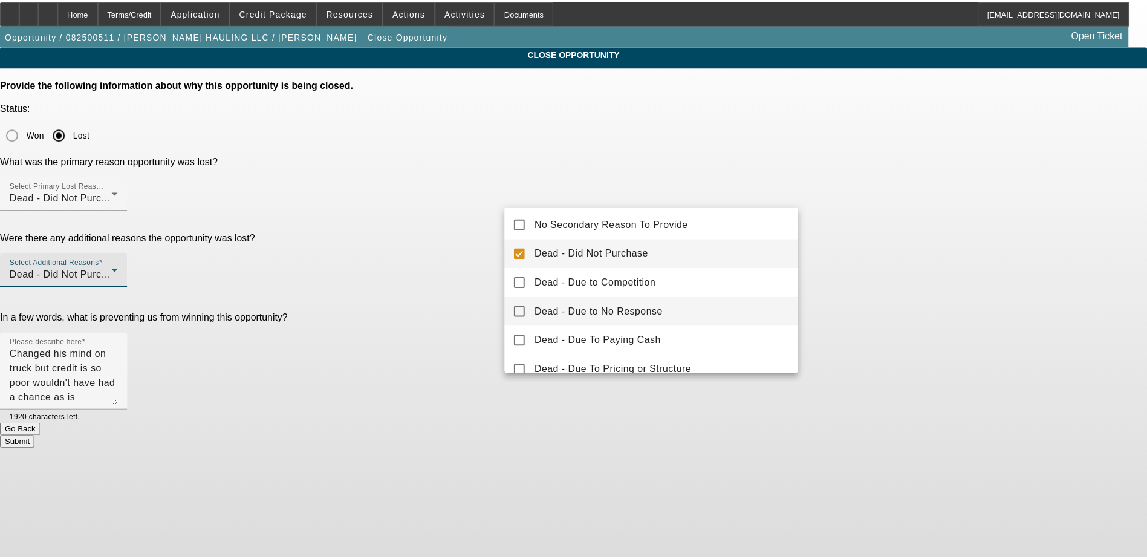
scroll to position [0, 0]
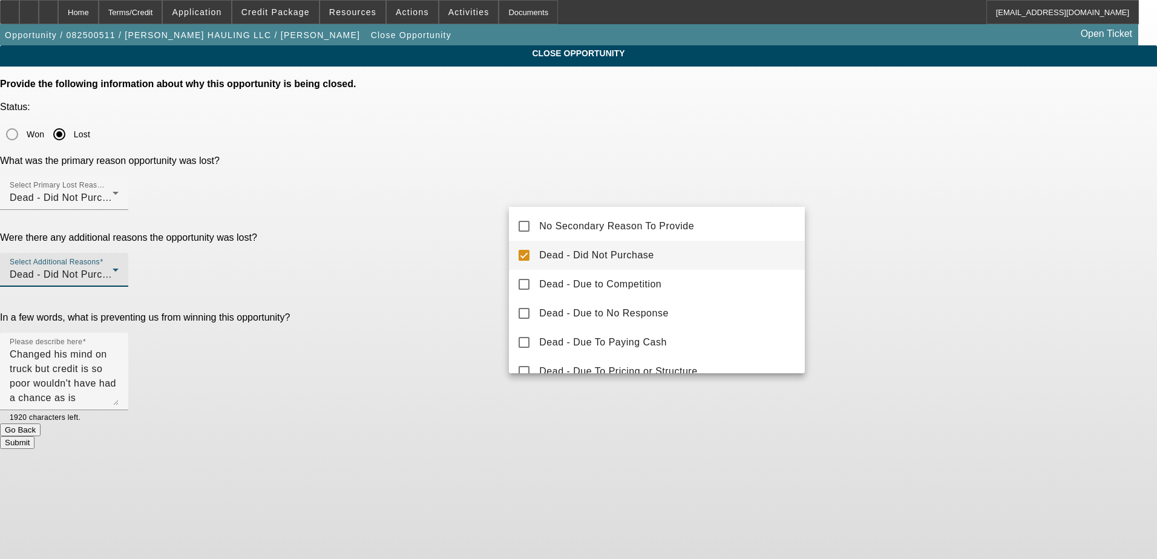
click at [555, 247] on mat-option "Dead - Did Not Purchase" at bounding box center [657, 255] width 296 height 29
click at [471, 281] on div at bounding box center [578, 279] width 1157 height 559
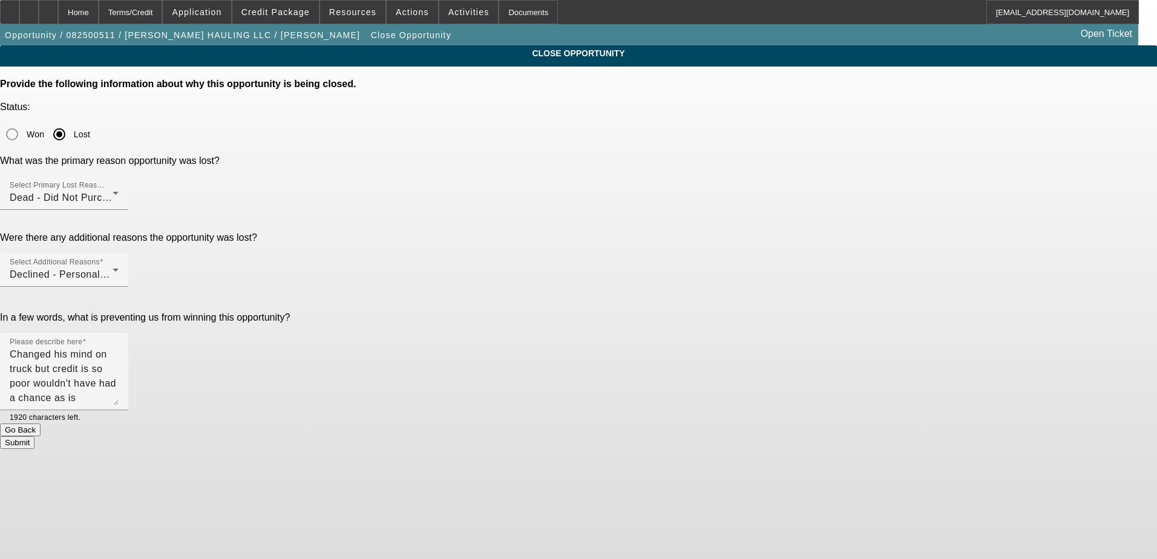
click at [34, 436] on button "Submit" at bounding box center [17, 442] width 34 height 13
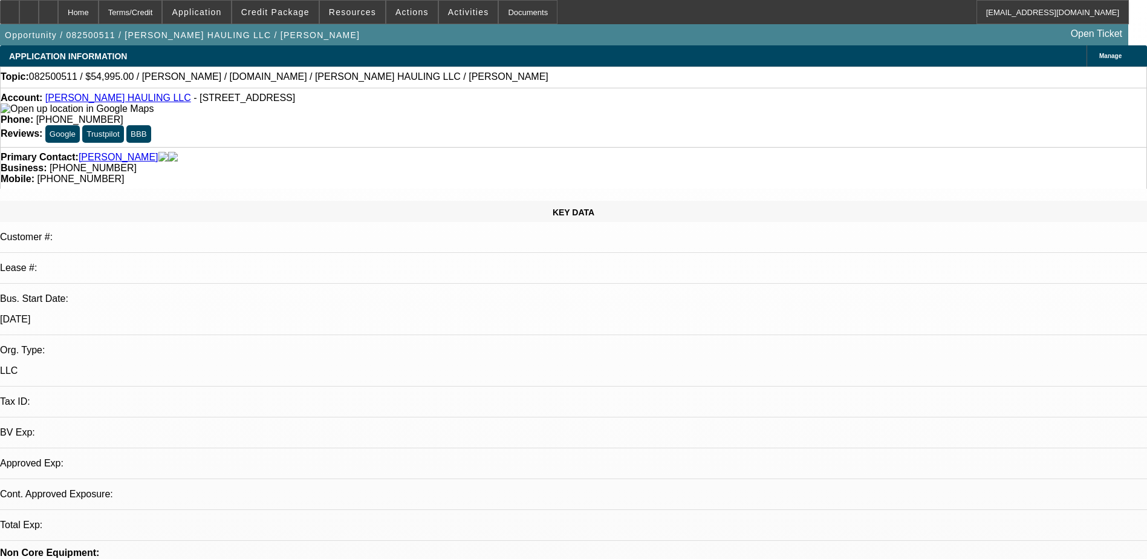
select select "0"
select select "2"
select select "0.1"
select select "4"
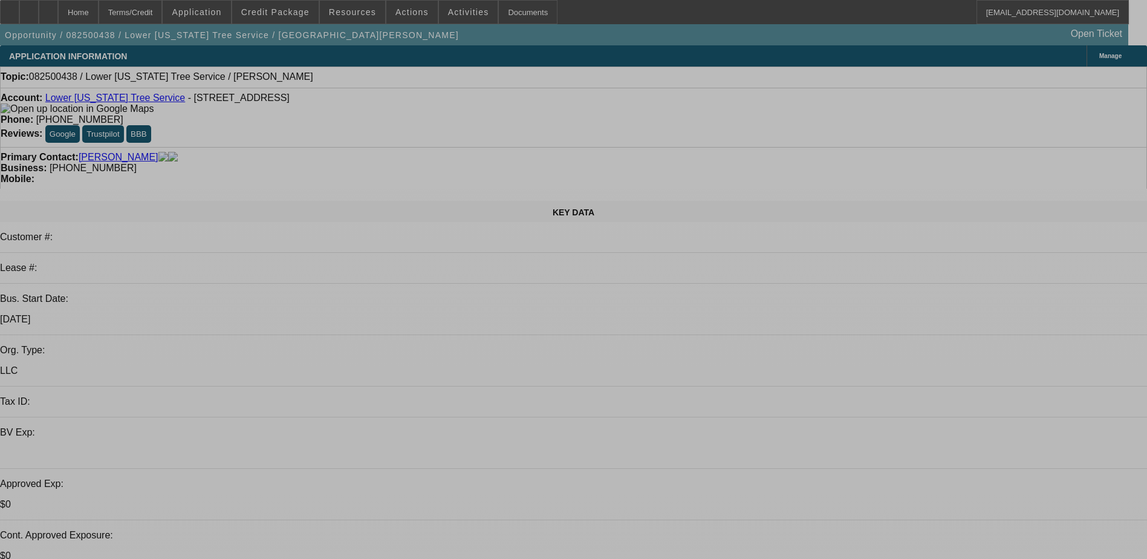
select select "0"
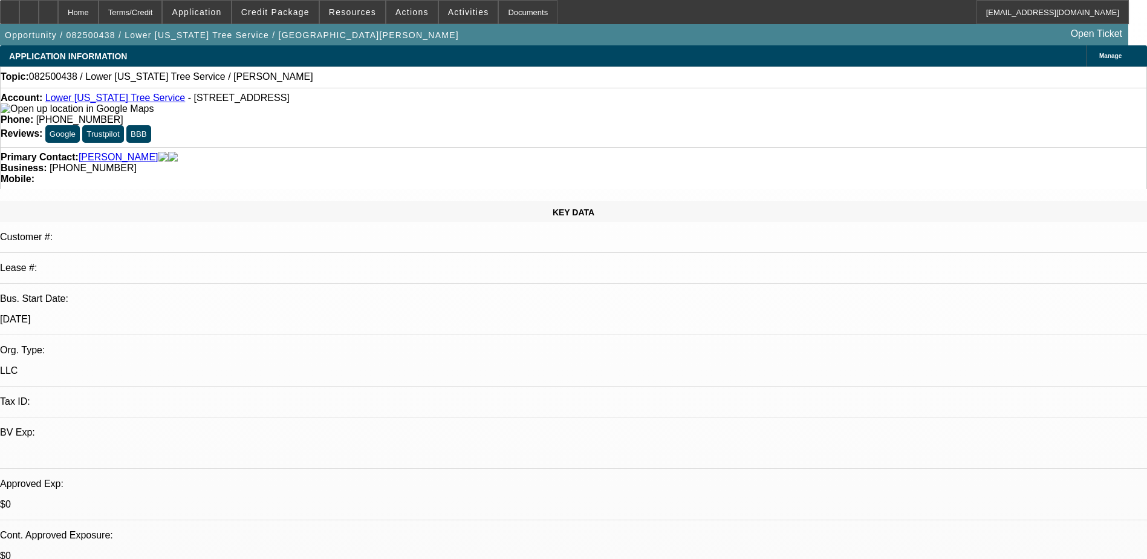
select select "2"
select select "0.1"
select select "4"
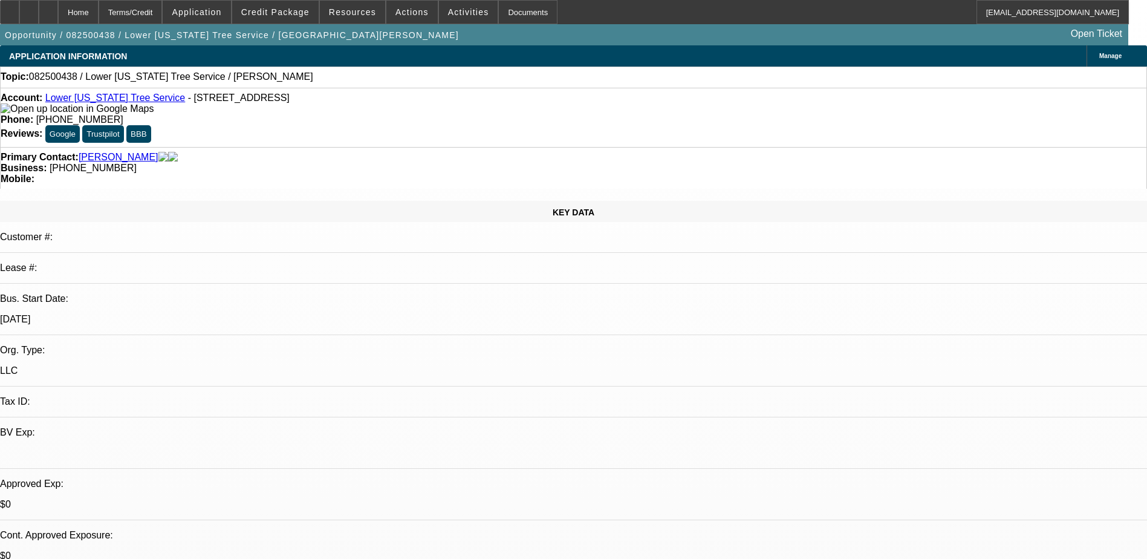
drag, startPoint x: 915, startPoint y: 175, endPoint x: 840, endPoint y: 186, distance: 76.3
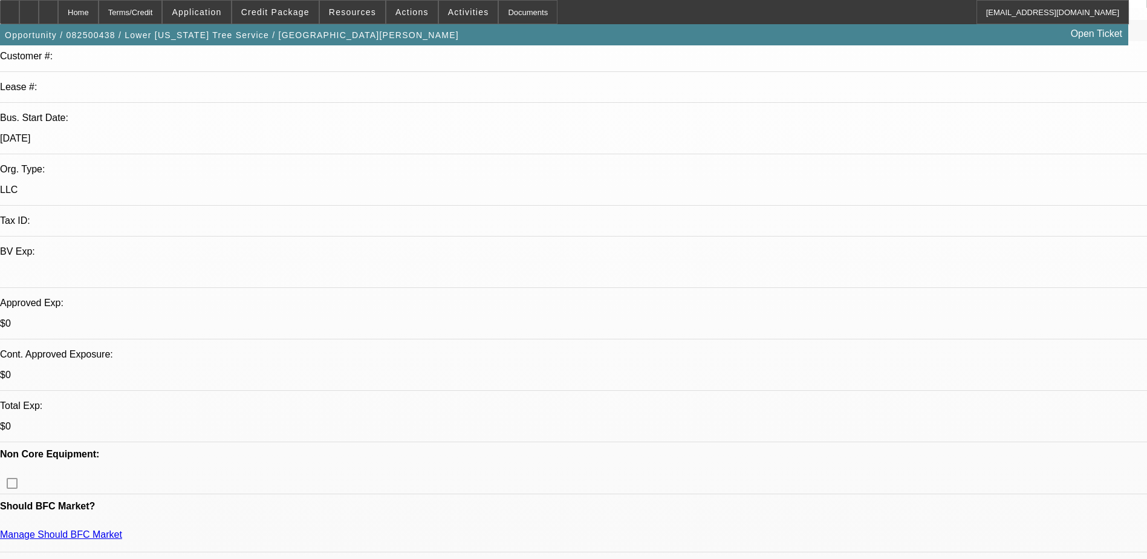
scroll to position [181, 0]
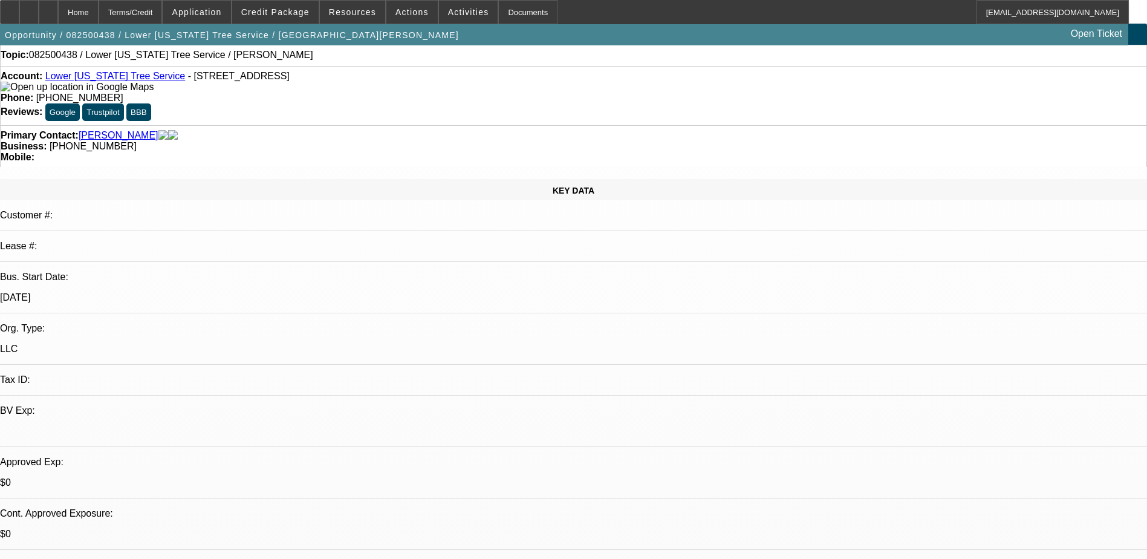
scroll to position [0, 0]
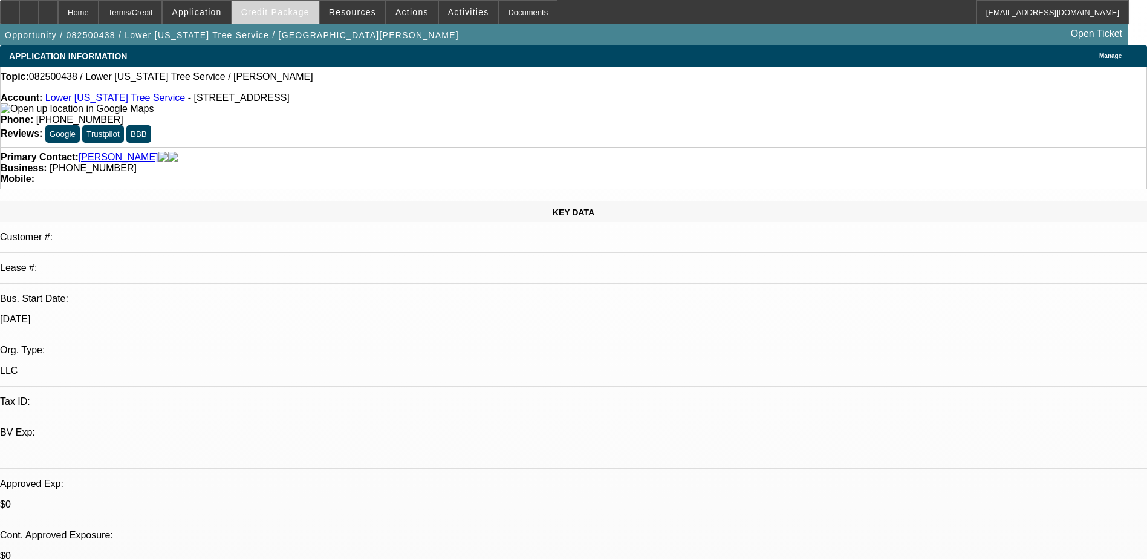
click at [310, 13] on span "Credit Package" at bounding box center [275, 12] width 68 height 10
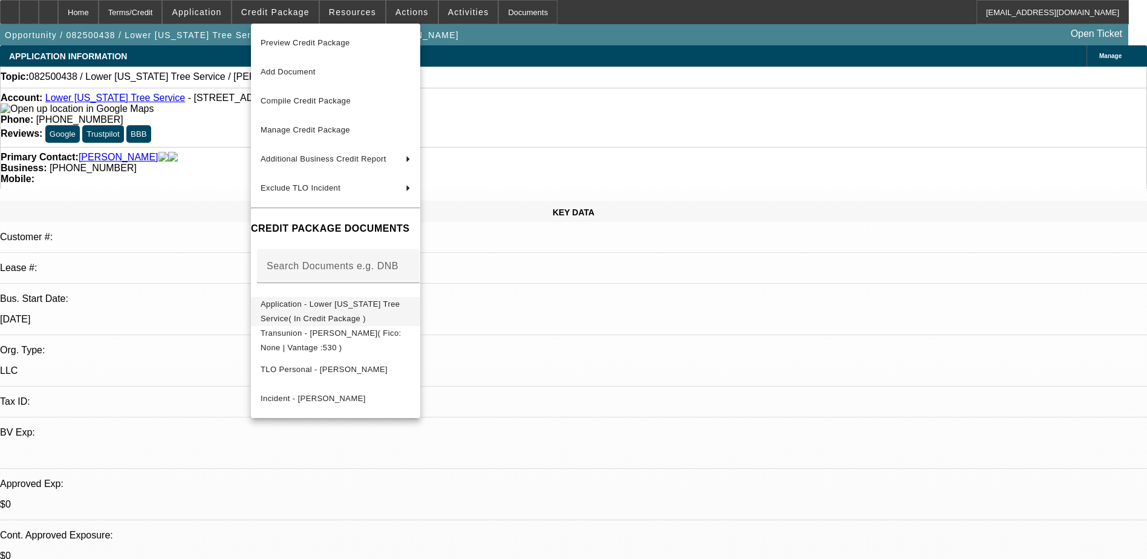
click at [341, 312] on span "Application - Lower [US_STATE] Tree Service( In Credit Package )" at bounding box center [336, 311] width 150 height 29
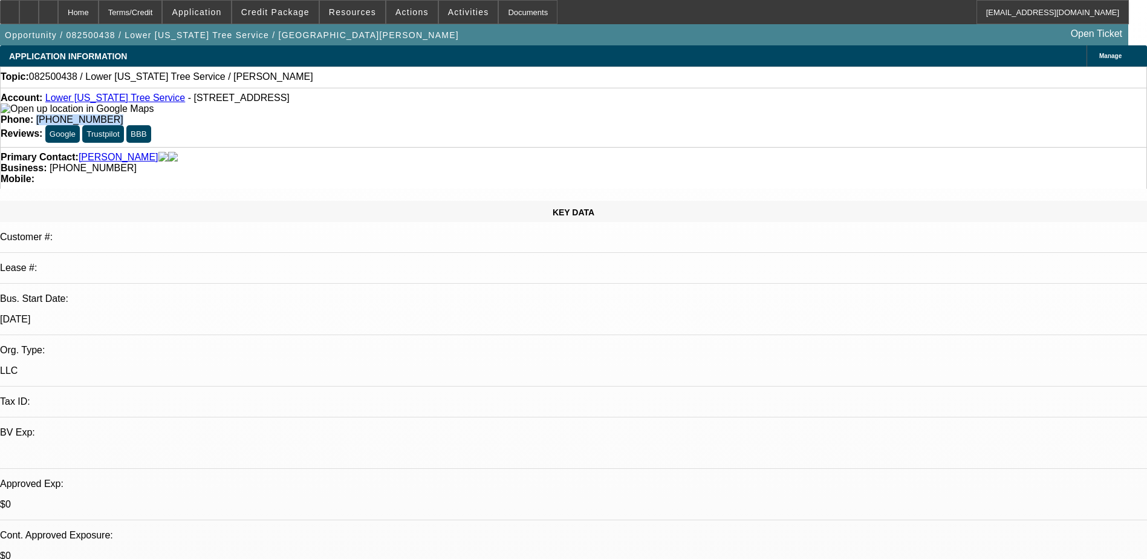
drag, startPoint x: 474, startPoint y: 99, endPoint x: 420, endPoint y: 115, distance: 56.1
click at [420, 115] on div "Account: Lower [US_STATE] Tree Service - [STREET_ADDRESS] Phone: [PHONE_NUMBER]…" at bounding box center [573, 117] width 1147 height 59
copy span "[PHONE_NUMBER]"
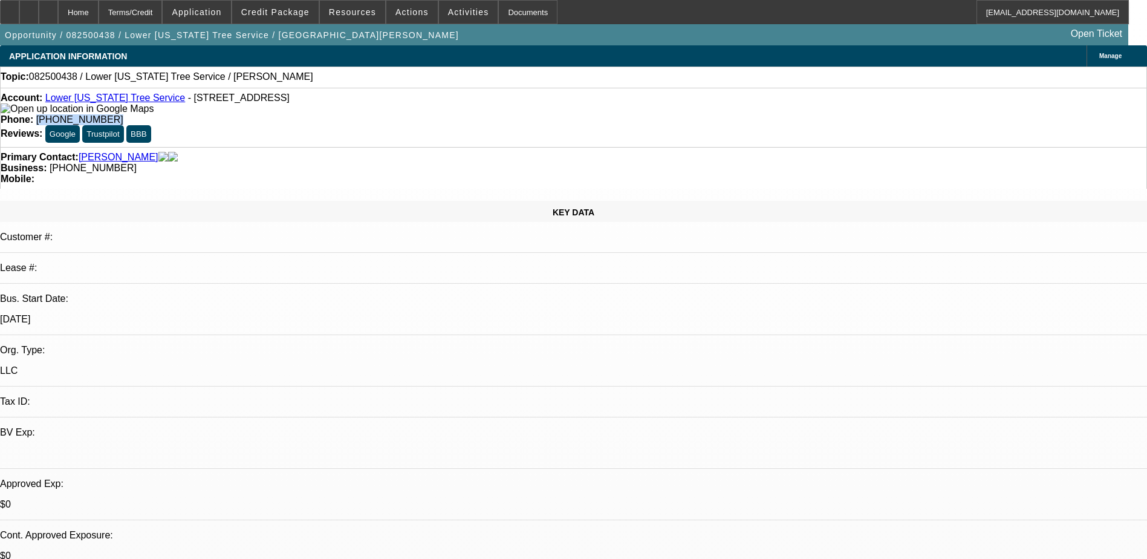
radio input "true"
type textarea "HU before any words were spoken"
radio input "true"
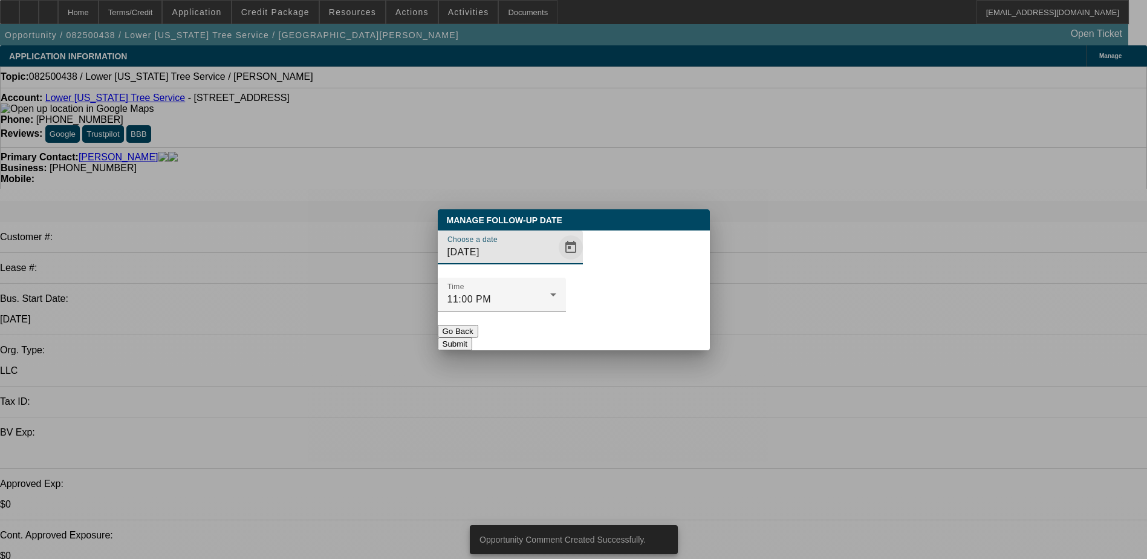
click at [556, 262] on span "Open calendar" at bounding box center [570, 247] width 29 height 29
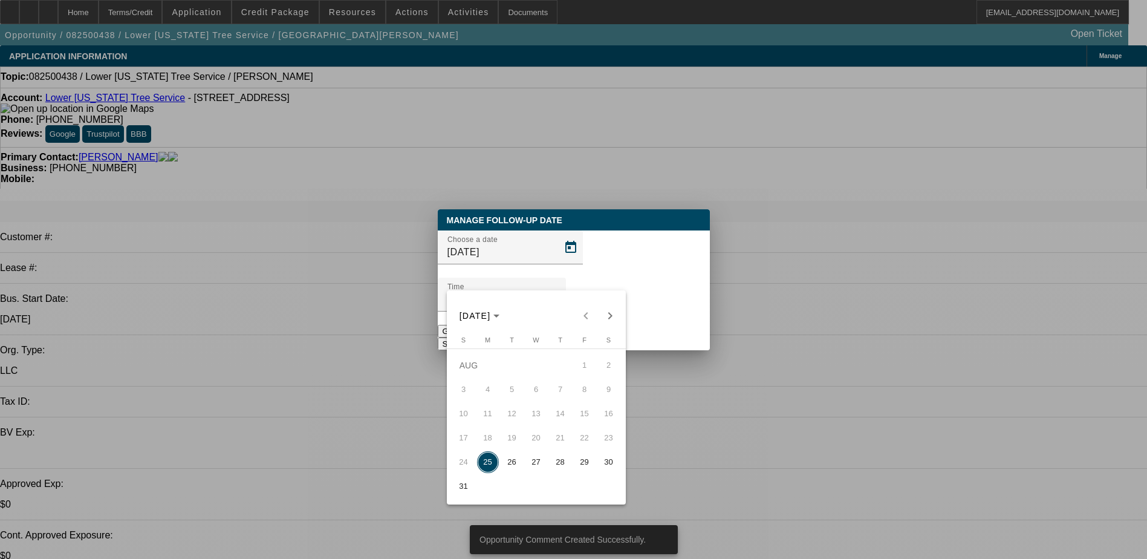
click at [515, 466] on span "26" at bounding box center [512, 462] width 22 height 22
type input "8/26/2025"
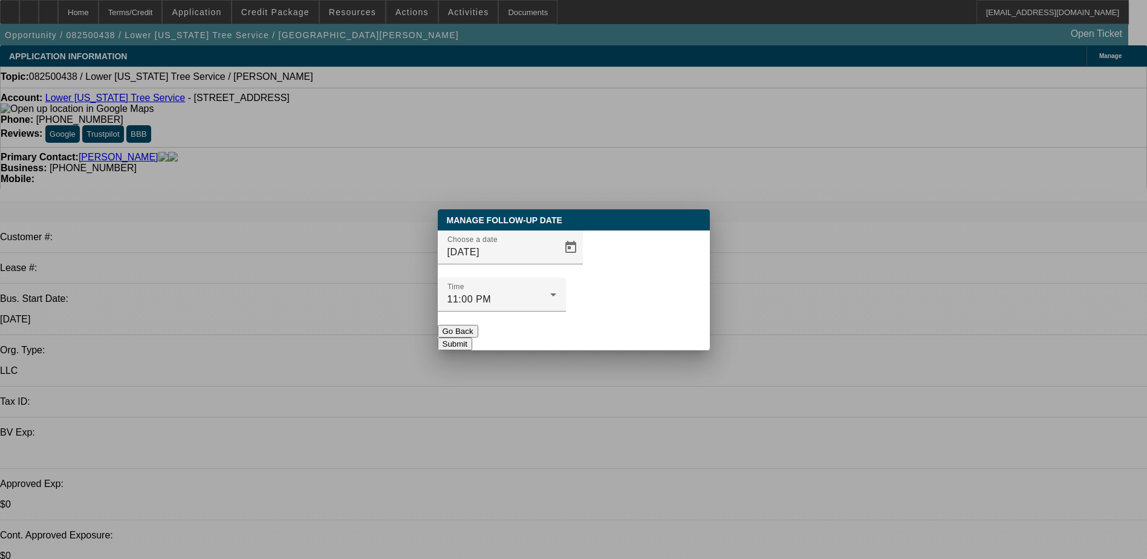
click at [472, 338] on button "Submit" at bounding box center [455, 344] width 34 height 13
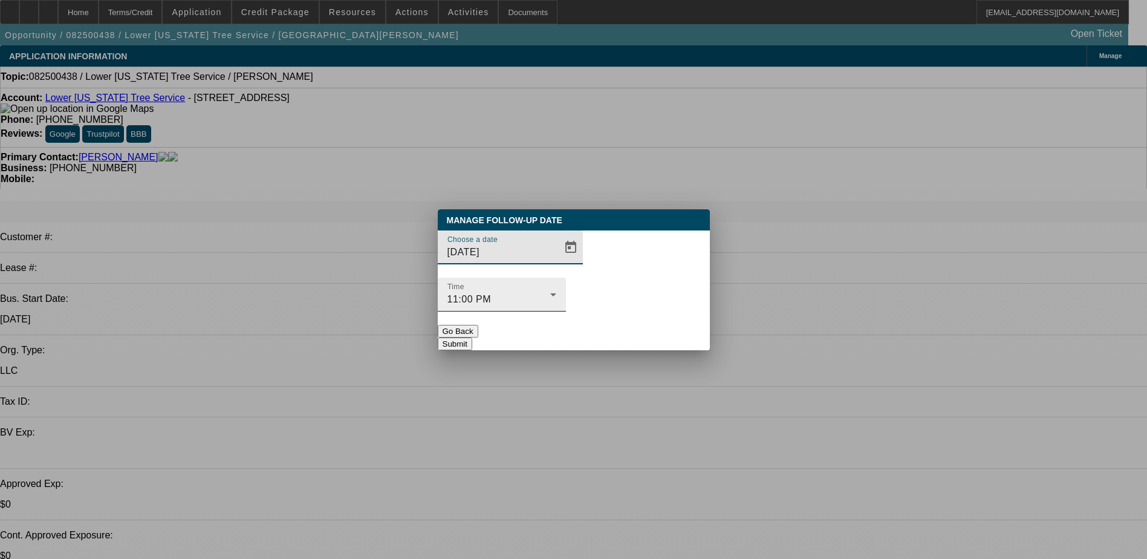
click at [491, 294] on span "11:00 PM" at bounding box center [470, 299] width 44 height 10
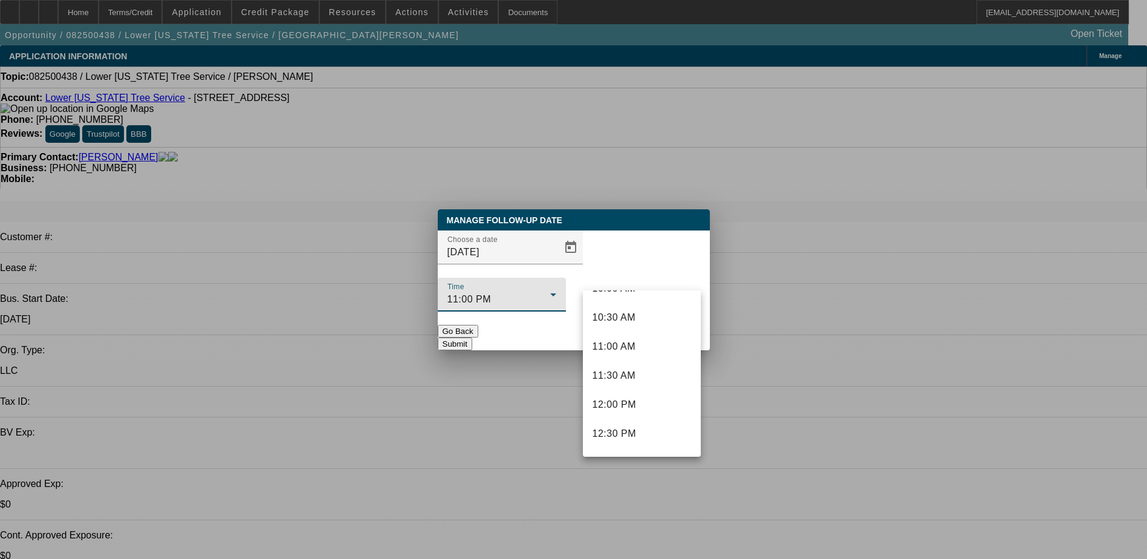
scroll to position [598, 0]
click at [620, 348] on span "11:00 AM" at bounding box center [615, 350] width 44 height 15
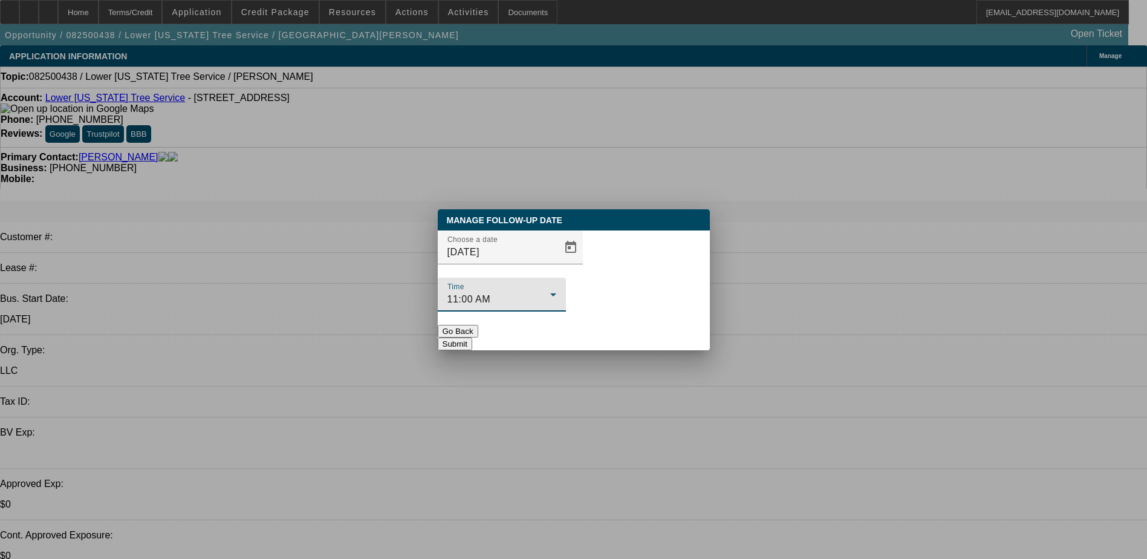
click at [472, 338] on button "Submit" at bounding box center [455, 344] width 34 height 13
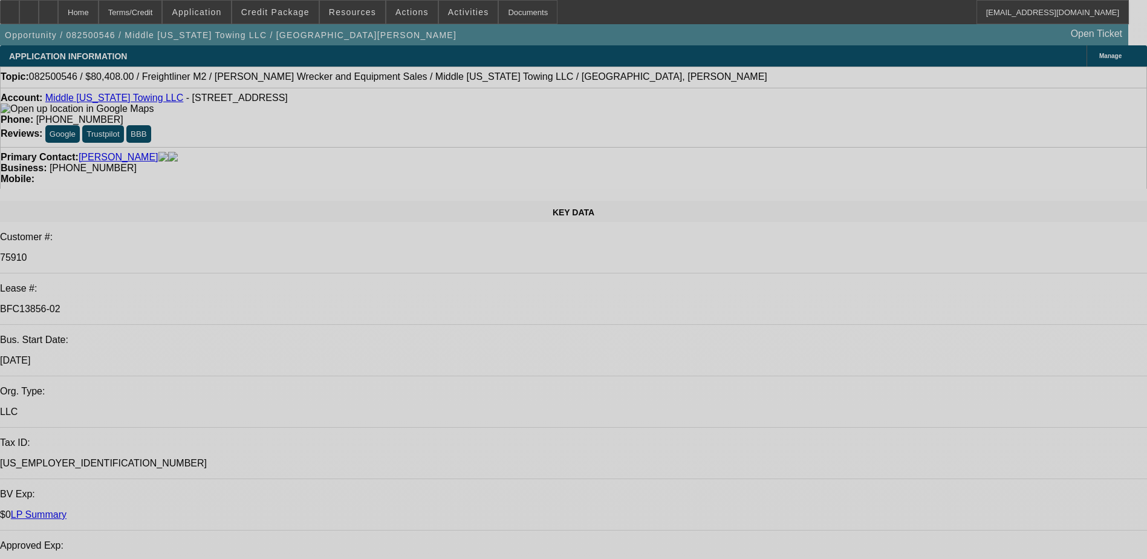
select select "0"
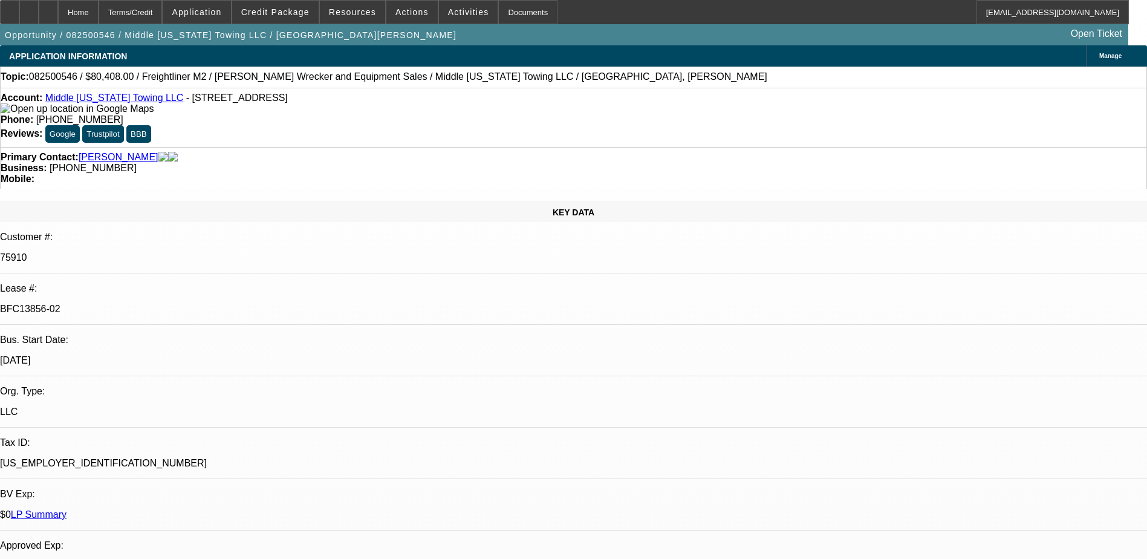
select select "0"
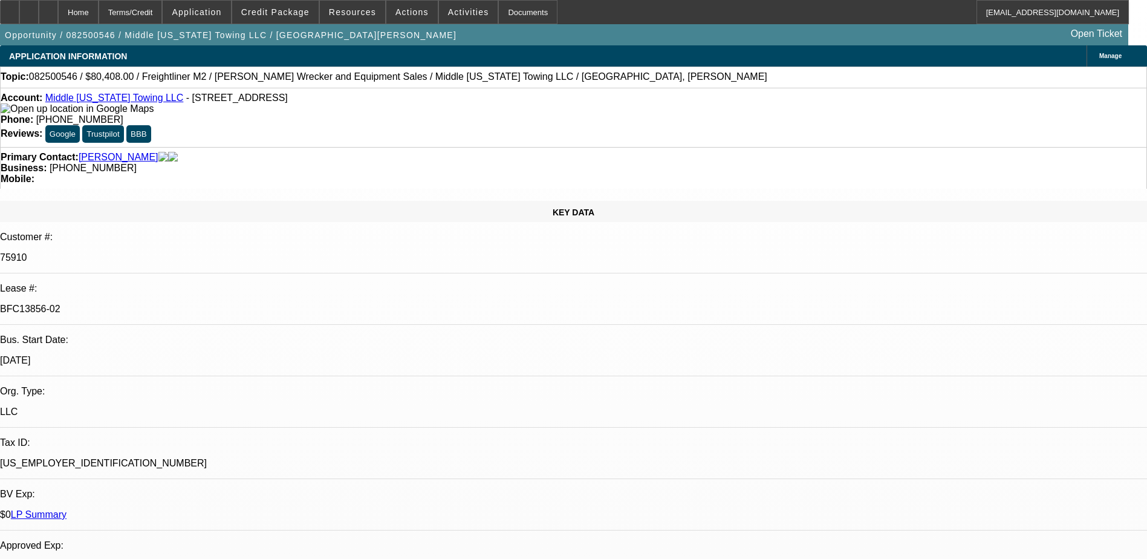
select select "0"
select select "1"
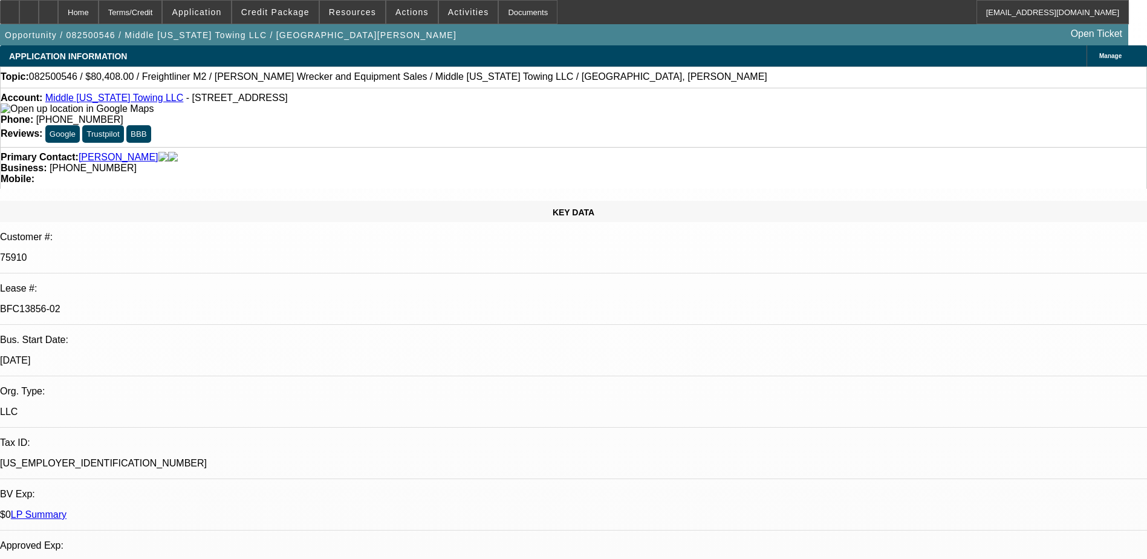
select select "2"
select select "6"
select select "1"
select select "6"
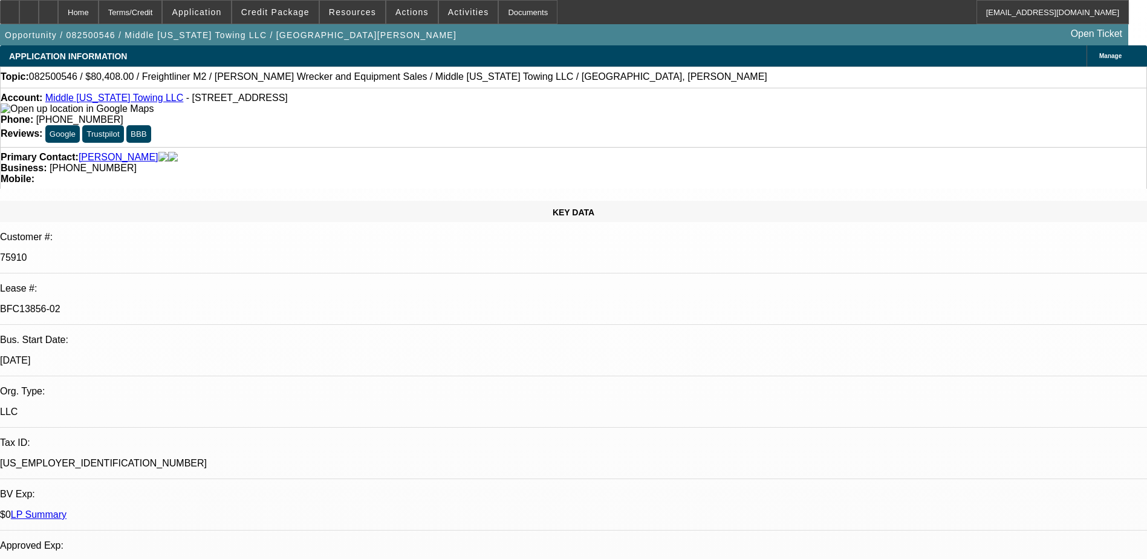
select select "1"
select select "2"
select select "6"
select select "1"
select select "2"
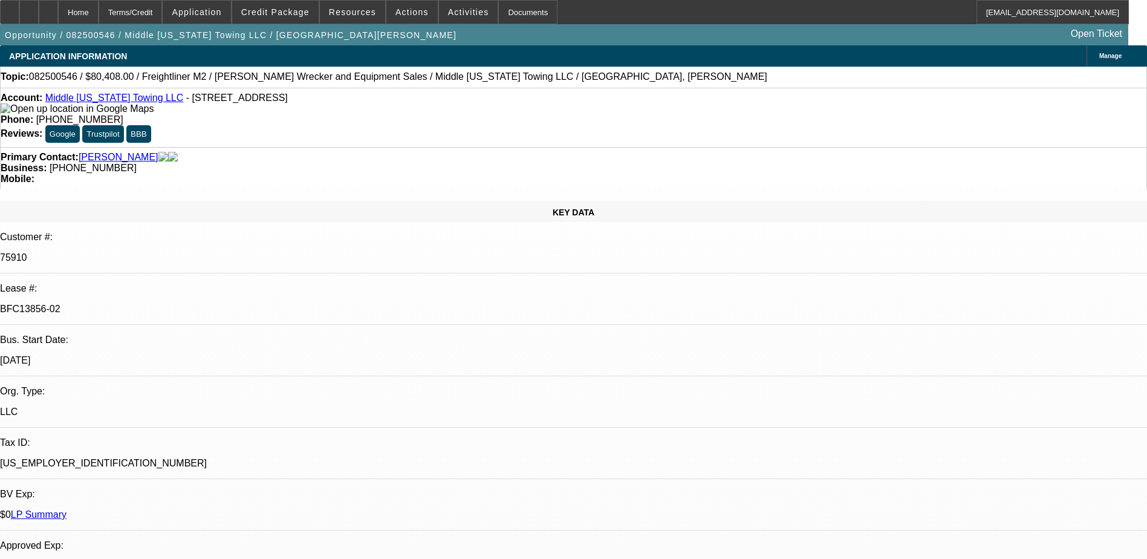
select select "6"
click at [711, 15] on div "Home Terms/Credit Application Credit Package Resources Actions Activities Docum…" at bounding box center [564, 12] width 1129 height 24
